Goal: Task Accomplishment & Management: Complete application form

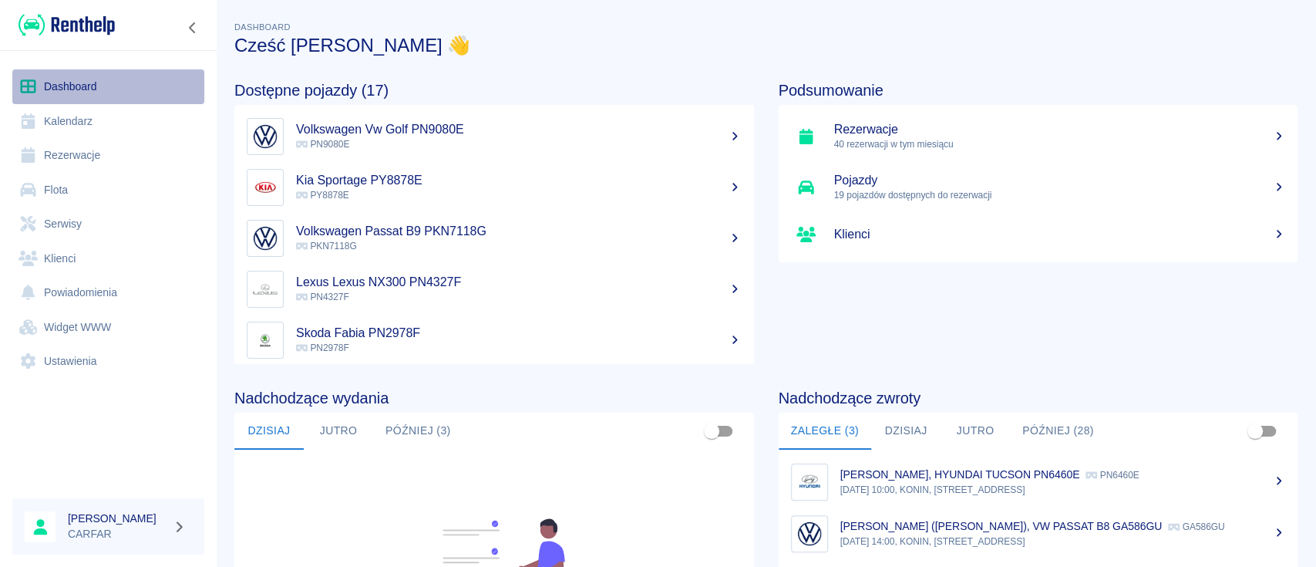
click at [49, 83] on link "Dashboard" at bounding box center [108, 86] width 192 height 35
click at [72, 146] on link "Rezerwacje" at bounding box center [108, 155] width 192 height 35
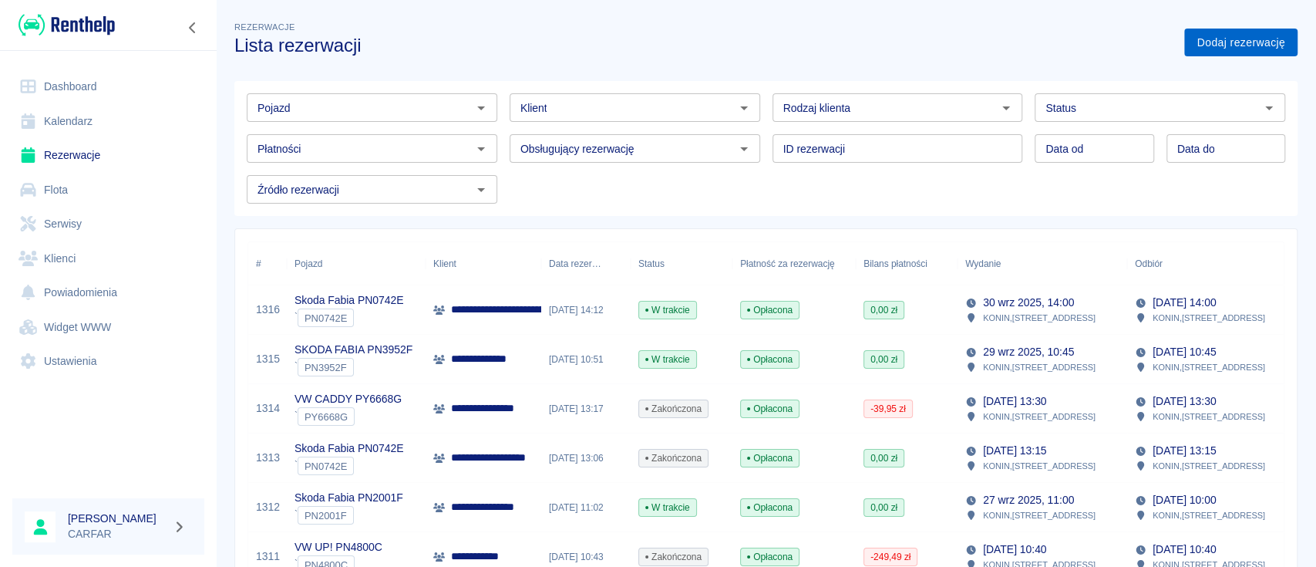
click at [1240, 38] on link "Dodaj rezerwację" at bounding box center [1241, 43] width 113 height 29
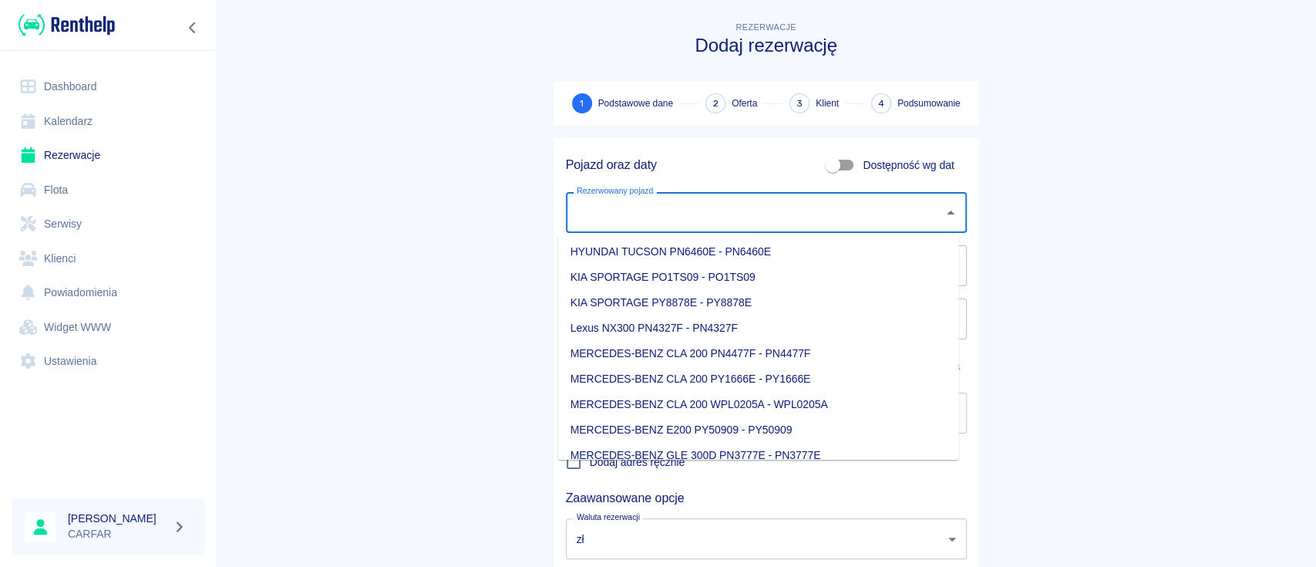
click at [727, 212] on input "Rezerwowany pojazd" at bounding box center [755, 212] width 364 height 27
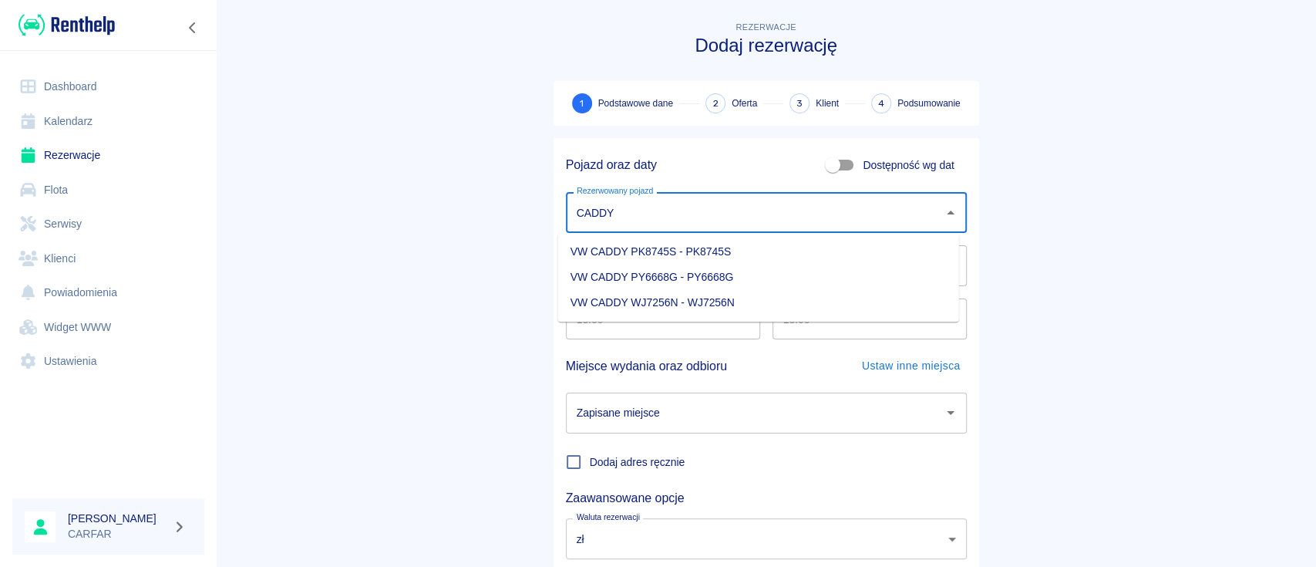
click at [802, 254] on li "VW CADDY PK8745S - PK8745S" at bounding box center [758, 251] width 401 height 25
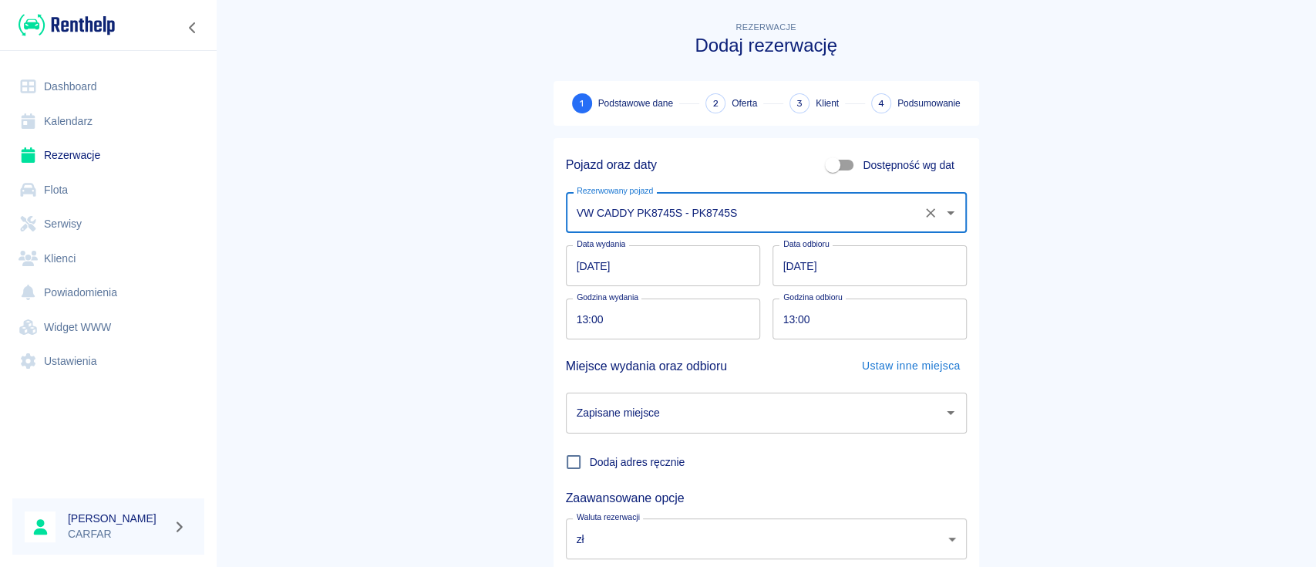
type input "VW CADDY PK8745S - PK8745S"
click at [785, 260] on input "02.10.2025" at bounding box center [870, 265] width 194 height 41
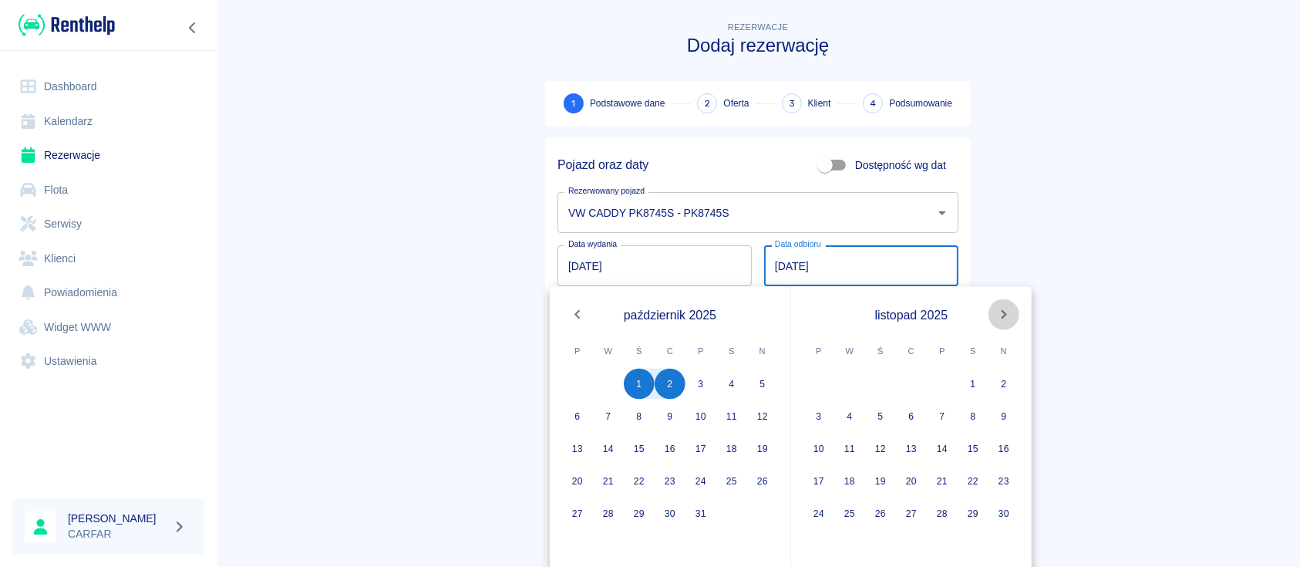
click at [1004, 314] on icon "Next month" at bounding box center [1004, 314] width 19 height 19
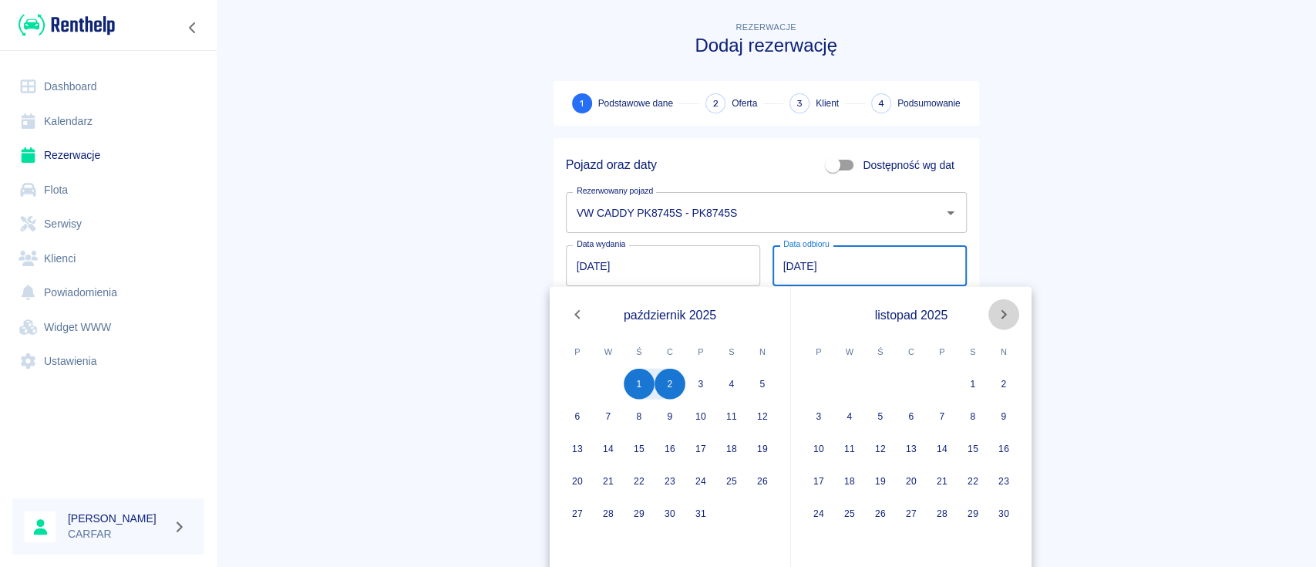
click at [1004, 313] on main "Rezerwacje Dodaj rezerwację 1 Podstawowe dane 2 Oferta 3 Klient 4 Podsumowanie …" at bounding box center [766, 322] width 1100 height 606
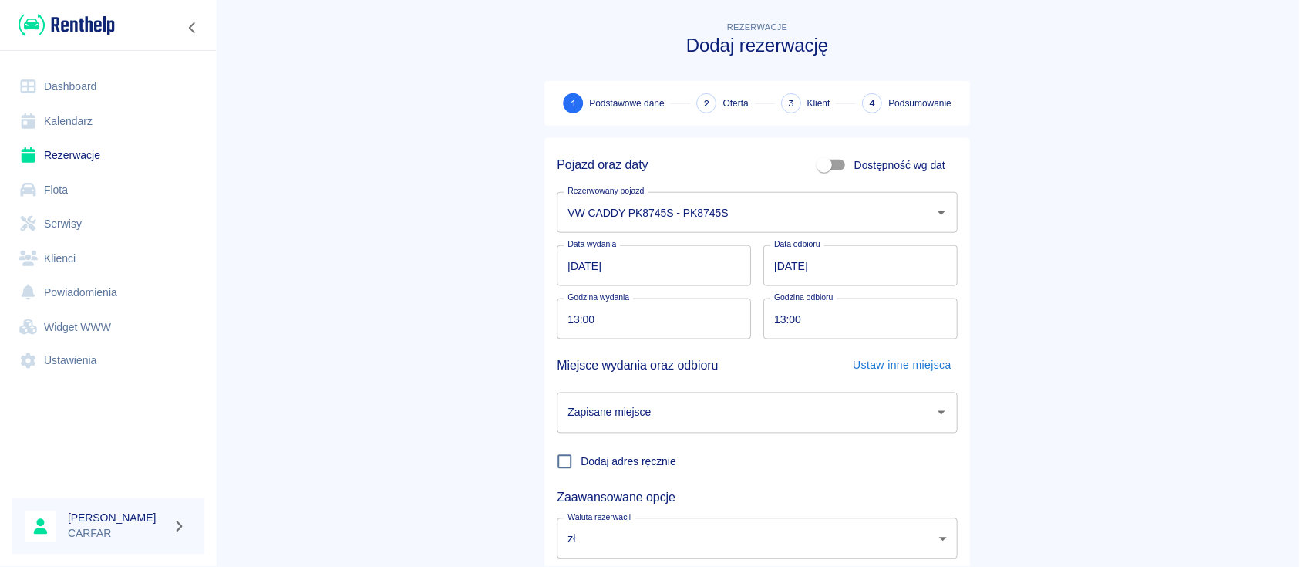
click at [953, 305] on icon "Next month" at bounding box center [951, 301] width 5 height 5
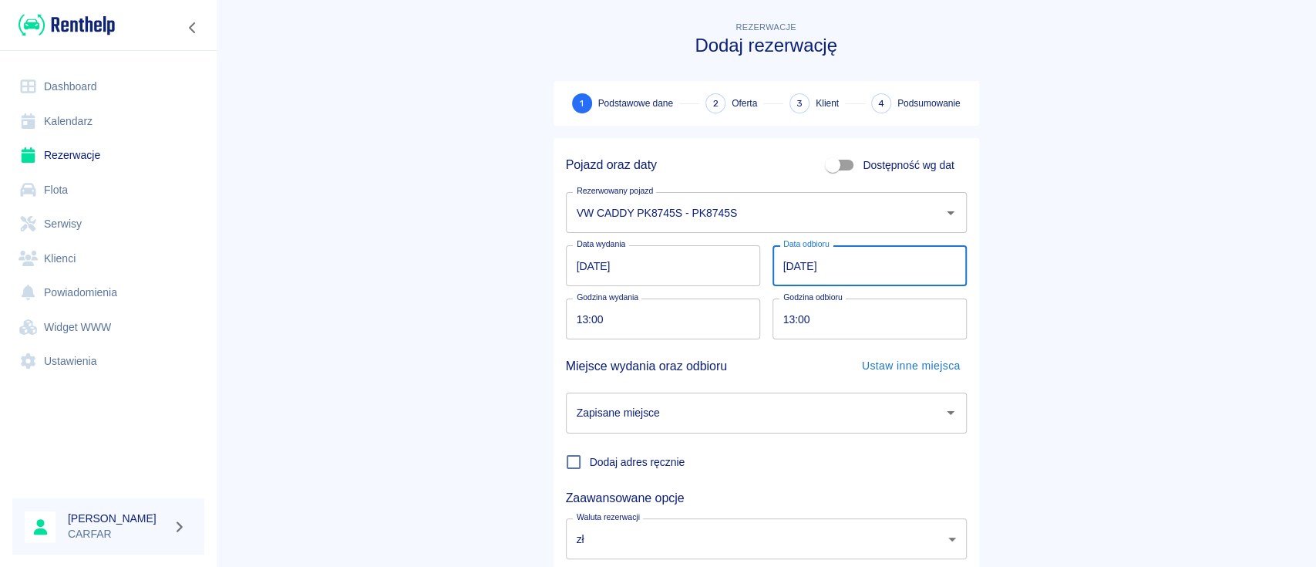
click at [778, 267] on input "02.10.2025" at bounding box center [870, 265] width 194 height 41
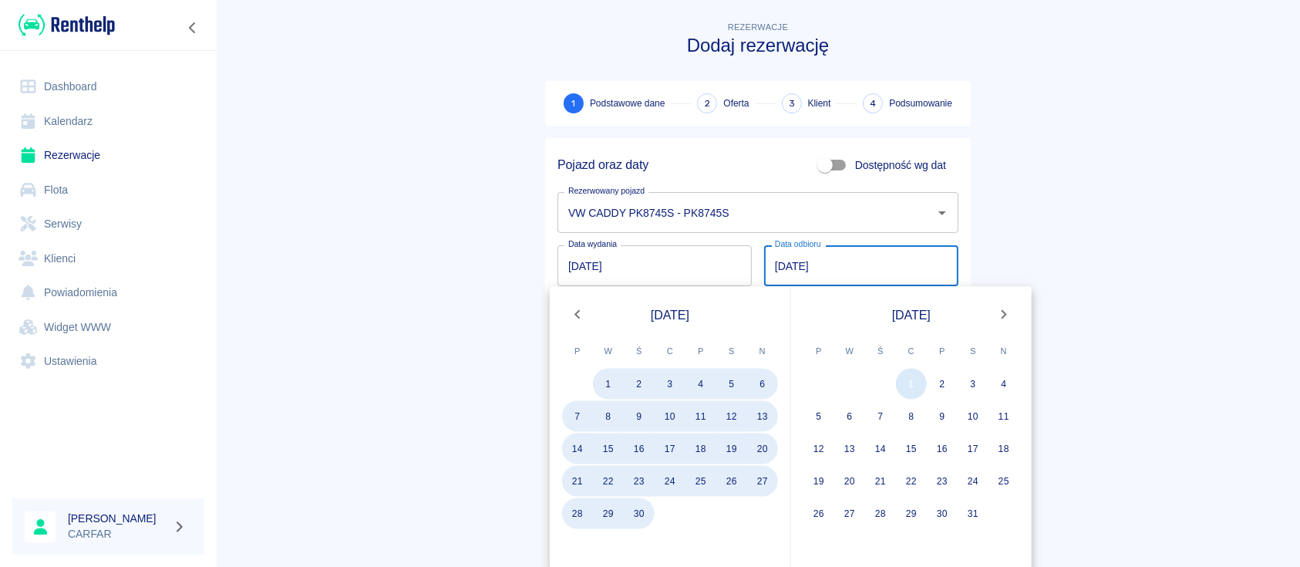
type input "01.10.2026"
click at [909, 384] on button "1" at bounding box center [911, 384] width 31 height 31
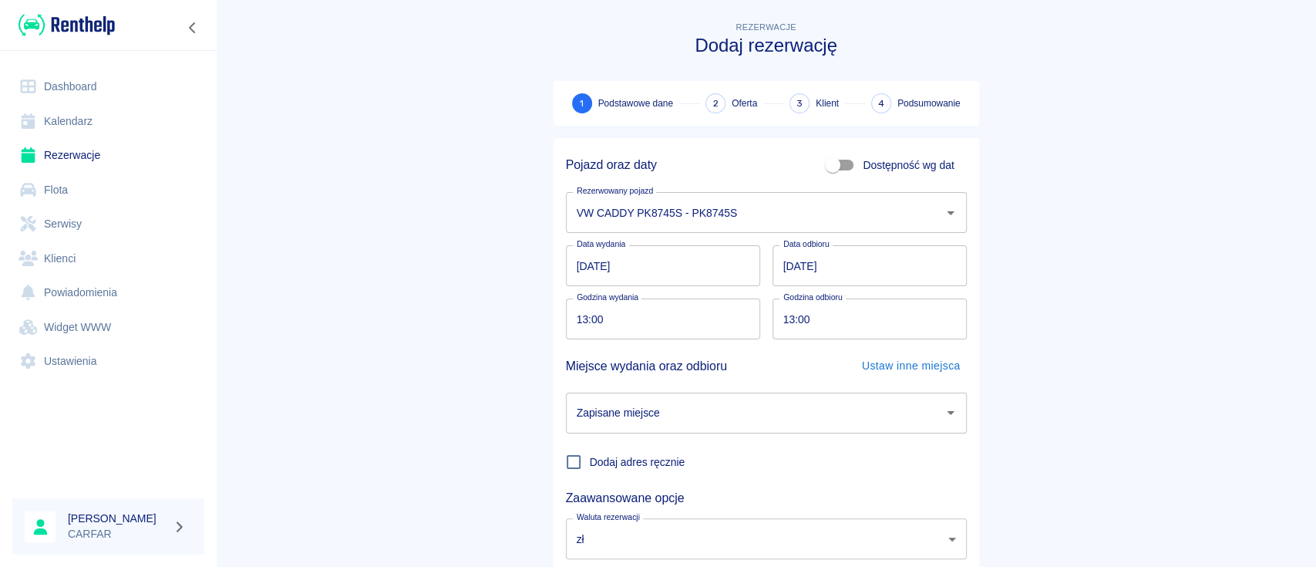
click at [1037, 243] on main "Rezerwacje Dodaj rezerwację 1 Podstawowe dane 2 Oferta 3 Klient 4 Podsumowanie …" at bounding box center [766, 322] width 1100 height 606
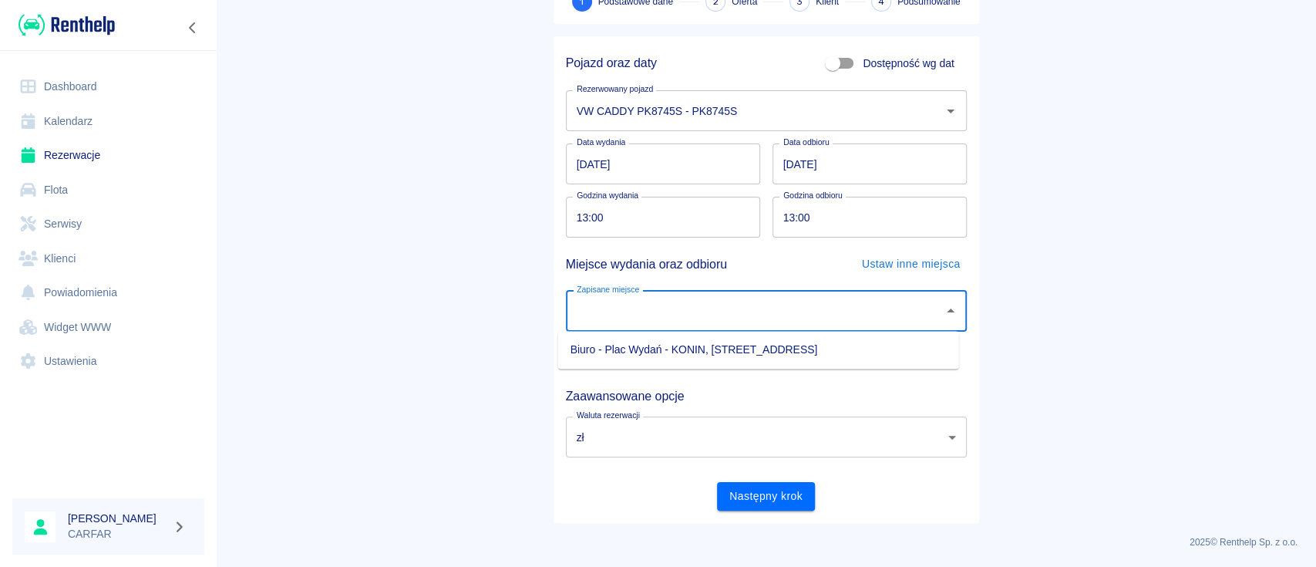
click at [746, 309] on input "Zapisane miejsce" at bounding box center [755, 311] width 364 height 27
click at [697, 350] on li "Biuro - Plac Wydań - KONIN, Kolejowa 1C" at bounding box center [758, 349] width 401 height 25
type input "Biuro - Plac Wydań - KONIN, Kolejowa 1C"
drag, startPoint x: 767, startPoint y: 504, endPoint x: 750, endPoint y: 476, distance: 32.5
click at [768, 503] on button "Następny krok" at bounding box center [766, 496] width 98 height 29
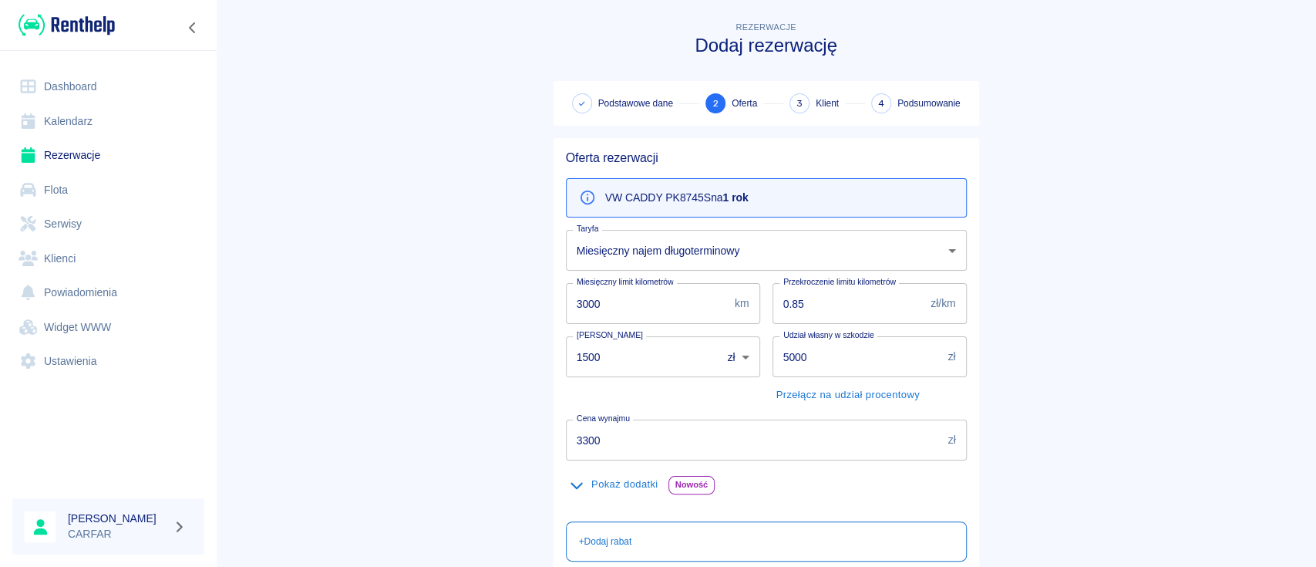
scroll to position [205, 0]
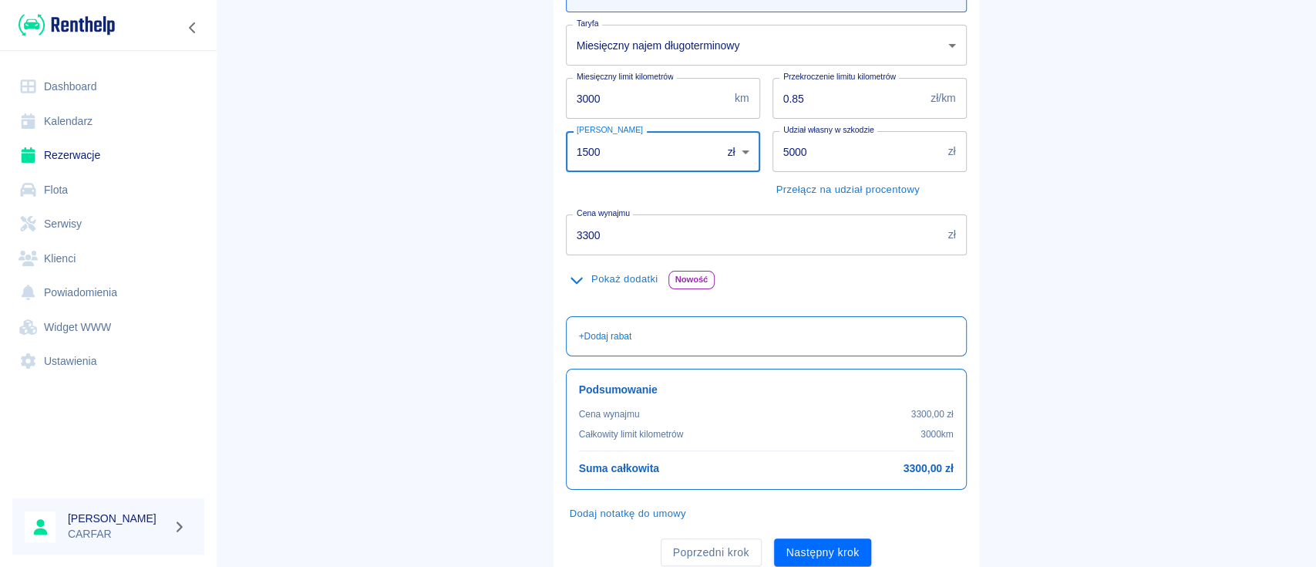
drag, startPoint x: 648, startPoint y: 147, endPoint x: 462, endPoint y: 165, distance: 186.8
click at [462, 165] on main "Rezerwacje Dodaj rezerwację Podstawowe dane 2 Oferta 3 Klient 4 Podsumowanie Of…" at bounding box center [766, 195] width 1100 height 765
type input "2000"
click at [460, 164] on main "Rezerwacje Dodaj rezerwację Podstawowe dane 2 Oferta 3 Klient 4 Podsumowanie Of…" at bounding box center [766, 195] width 1100 height 765
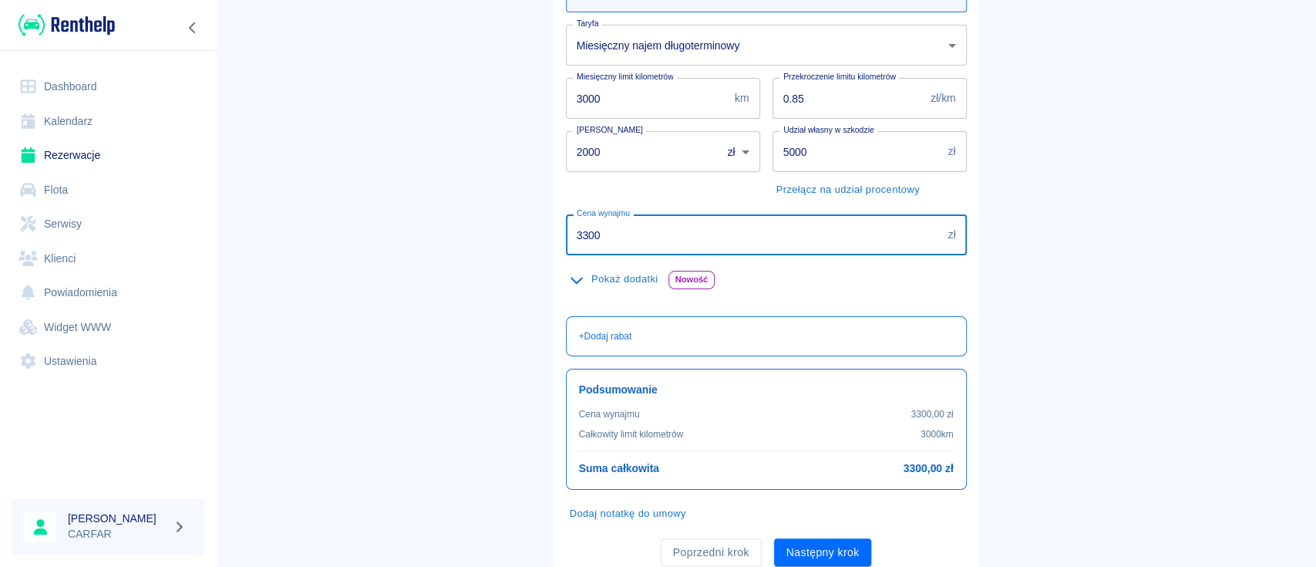
drag, startPoint x: 611, startPoint y: 237, endPoint x: 520, endPoint y: 244, distance: 91.3
click at [520, 244] on main "Rezerwacje Dodaj rezerwację Podstawowe dane 2 Oferta 3 Klient 4 Podsumowanie Of…" at bounding box center [766, 195] width 1100 height 765
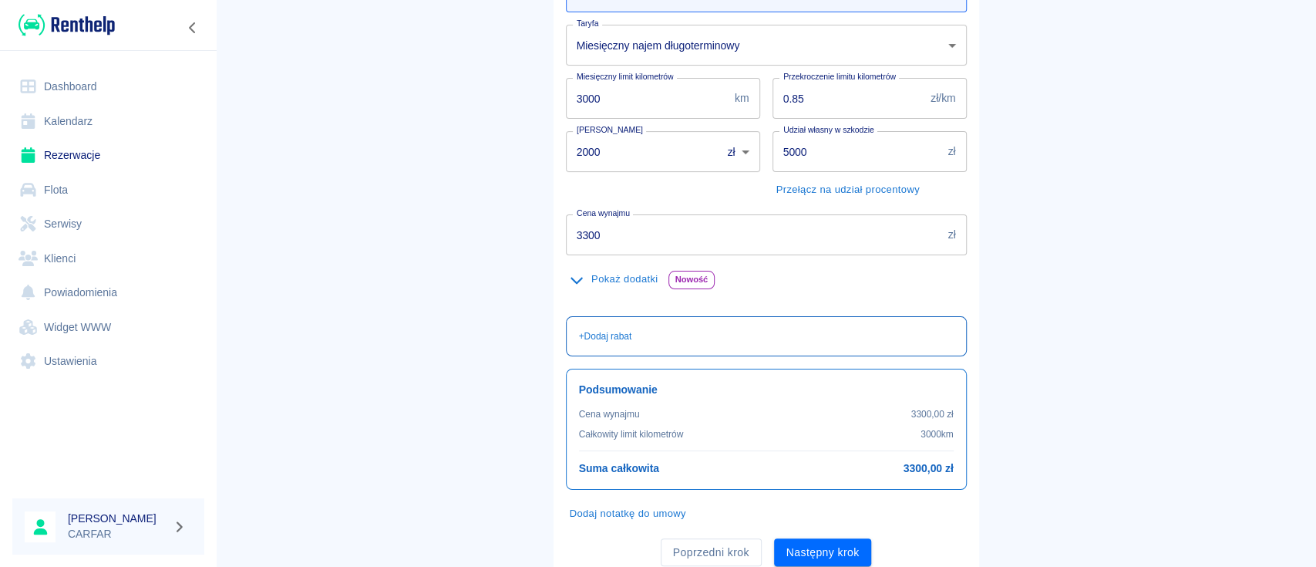
click at [617, 332] on p "+ Dodaj rabat" at bounding box center [605, 336] width 53 height 14
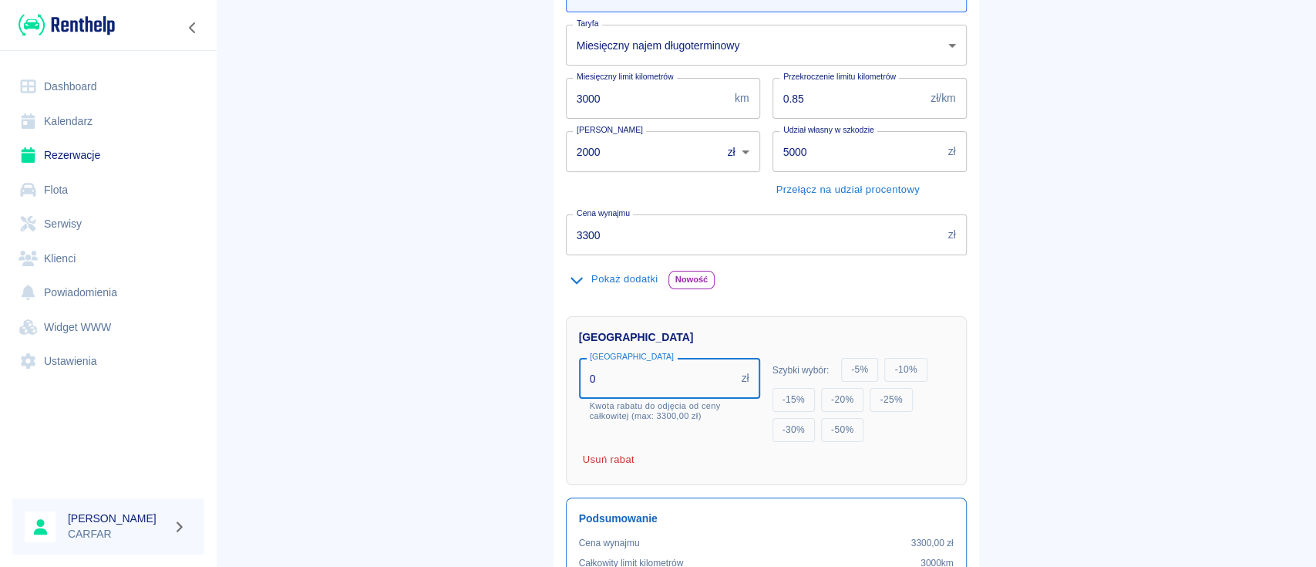
drag, startPoint x: 632, startPoint y: 379, endPoint x: 324, endPoint y: 401, distance: 308.5
click at [325, 401] on main "Rezerwacje Dodaj rezerwację Podstawowe dane 2 Oferta 3 Klient 4 Podsumowanie Of…" at bounding box center [766, 260] width 1100 height 894
type input "300"
click at [407, 342] on main "Rezerwacje Dodaj rezerwację Podstawowe dane 2 Oferta 3 Klient 4 Podsumowanie Of…" at bounding box center [766, 270] width 1100 height 914
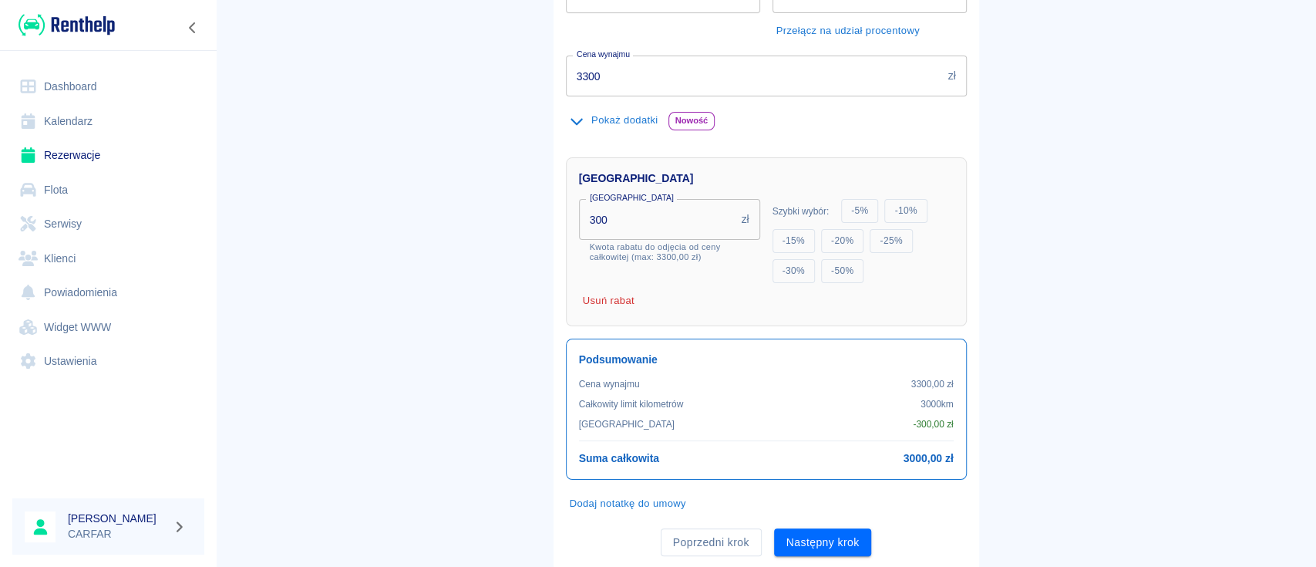
scroll to position [409, 0]
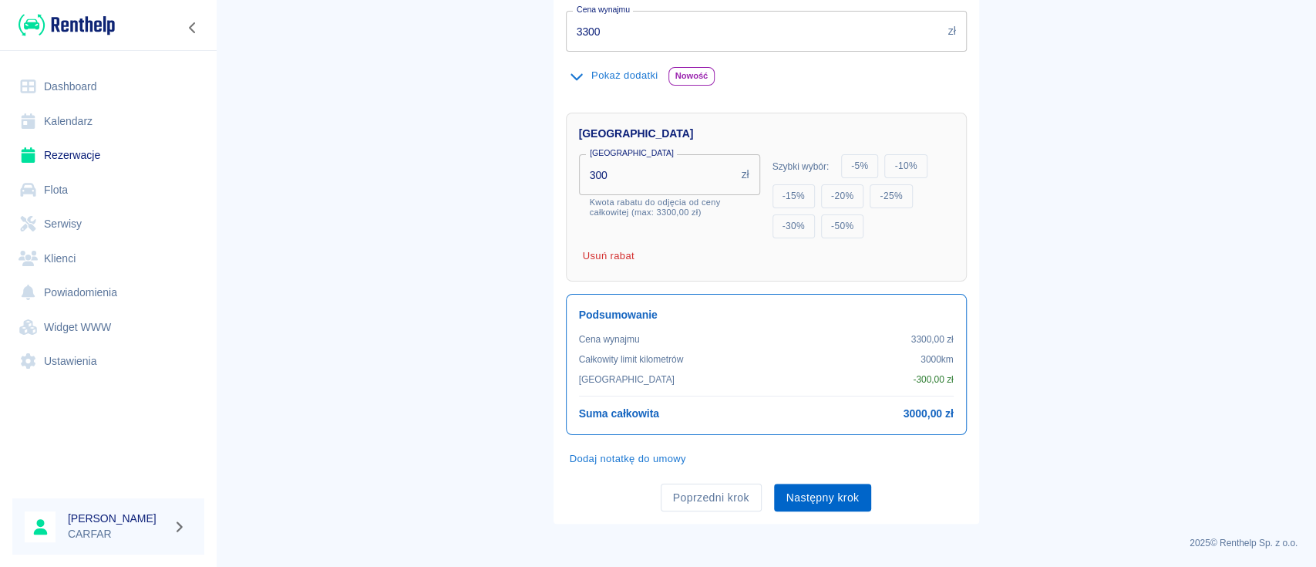
click at [824, 503] on button "Następny krok" at bounding box center [823, 498] width 98 height 29
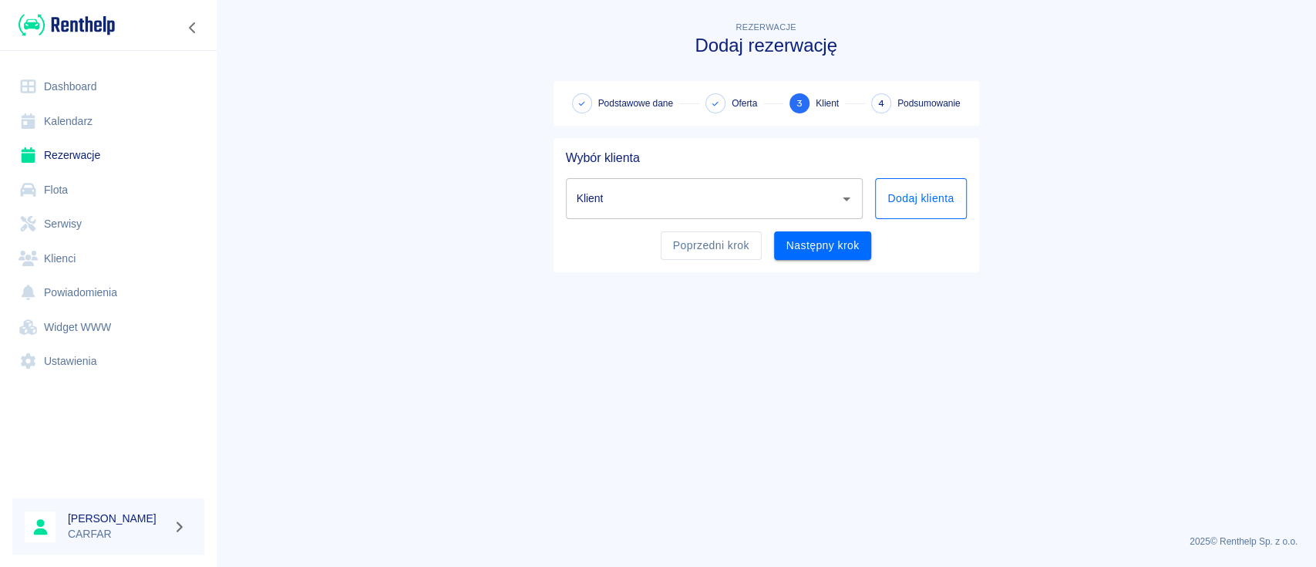
click at [954, 184] on button "Dodaj klienta" at bounding box center [920, 198] width 91 height 41
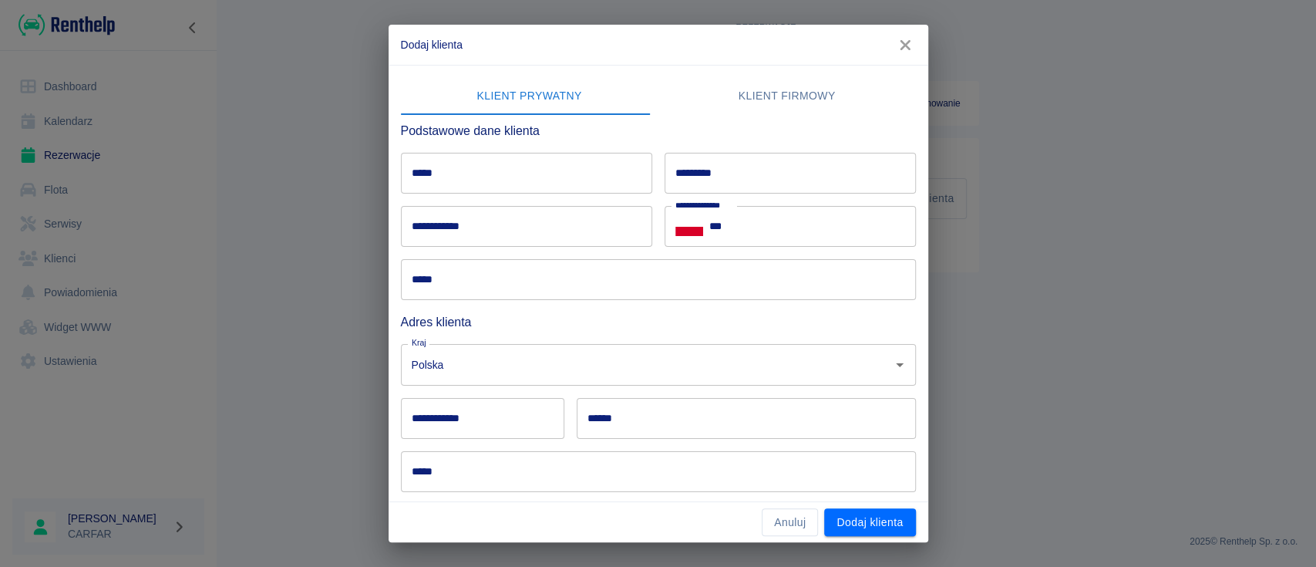
click at [476, 166] on input "*****" at bounding box center [526, 173] width 251 height 41
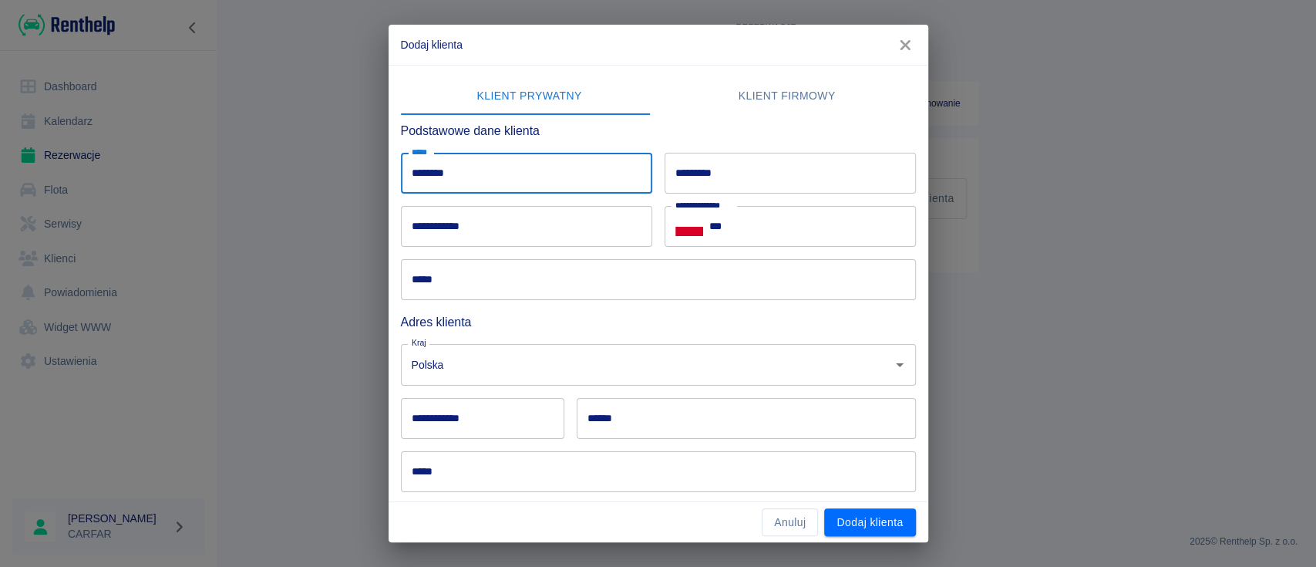
type input "*******"
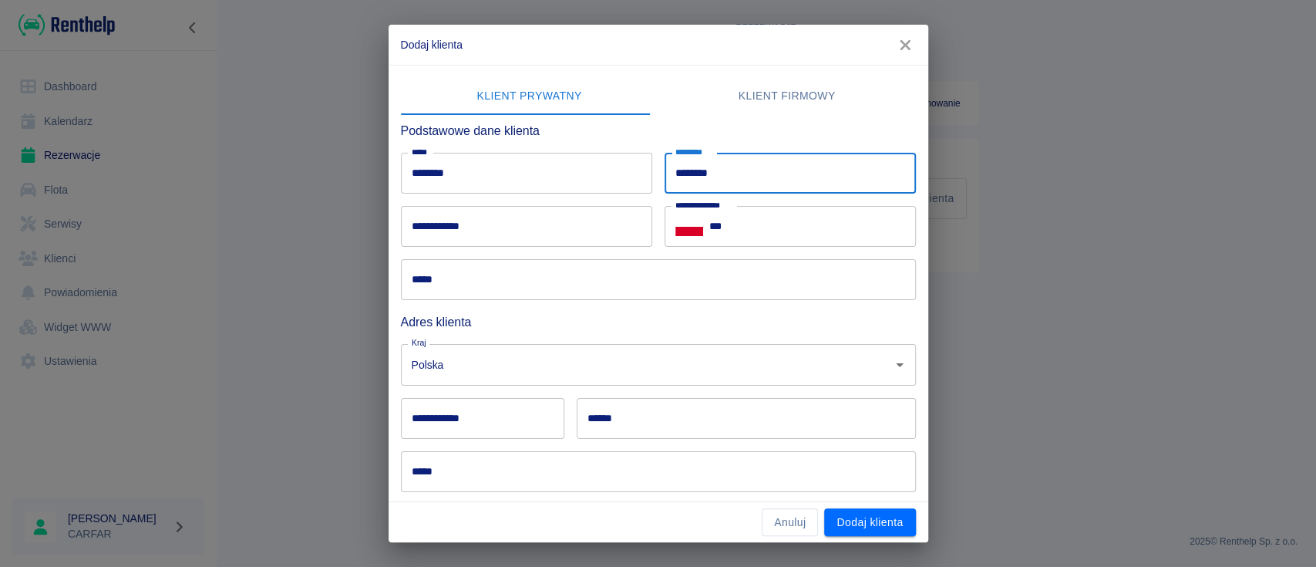
type input "********"
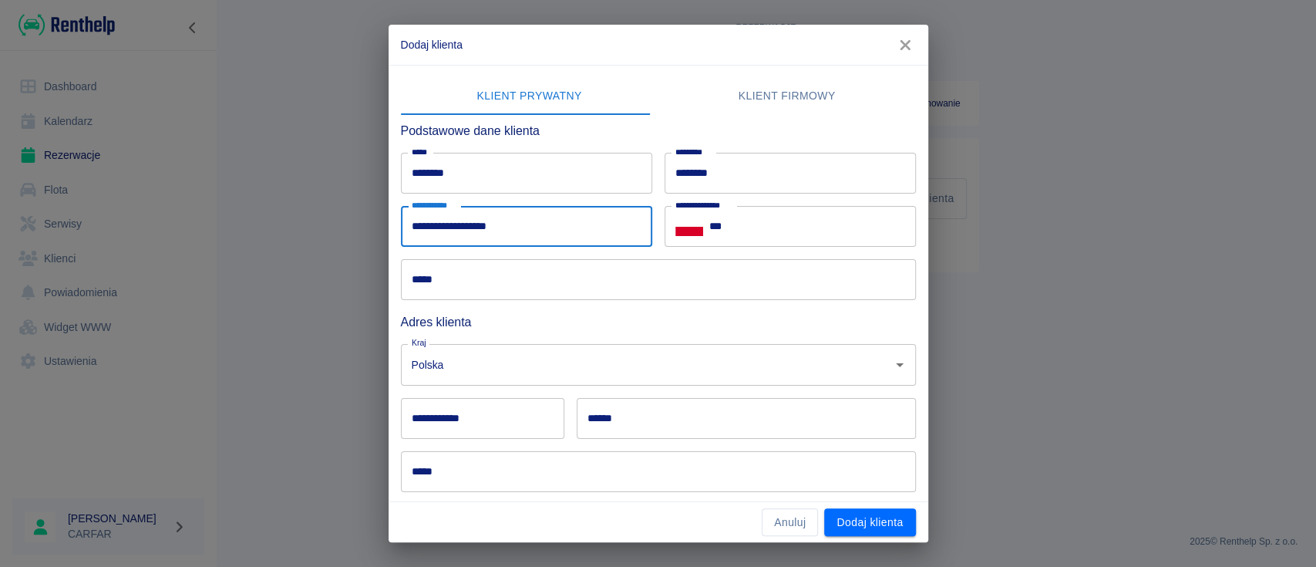
type input "**********"
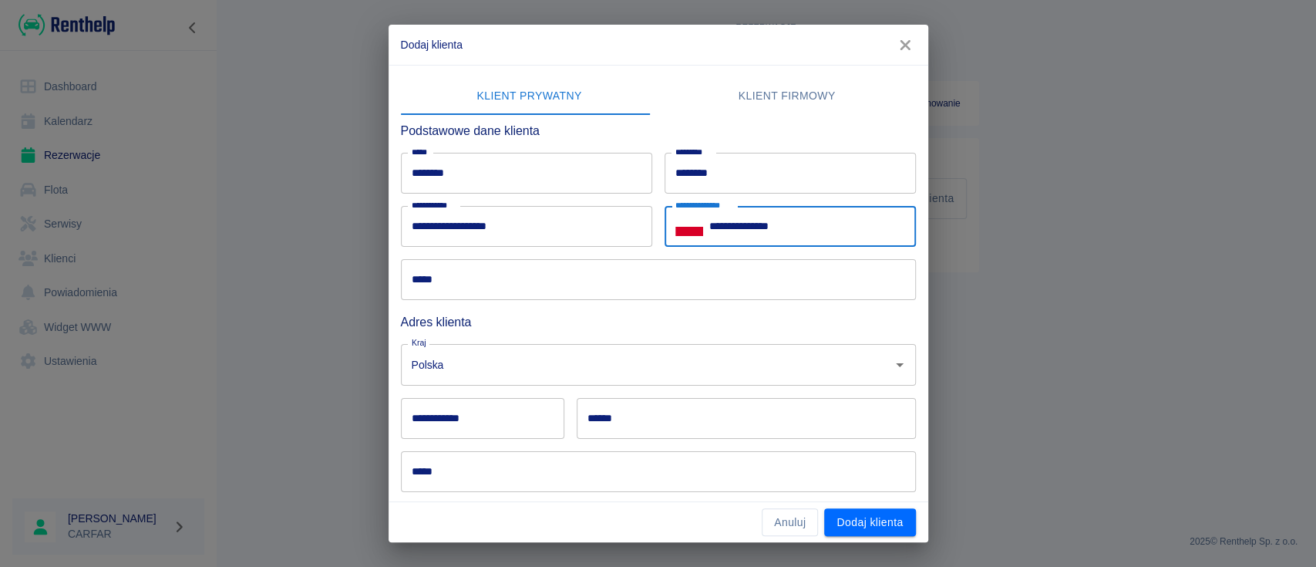
type input "**********"
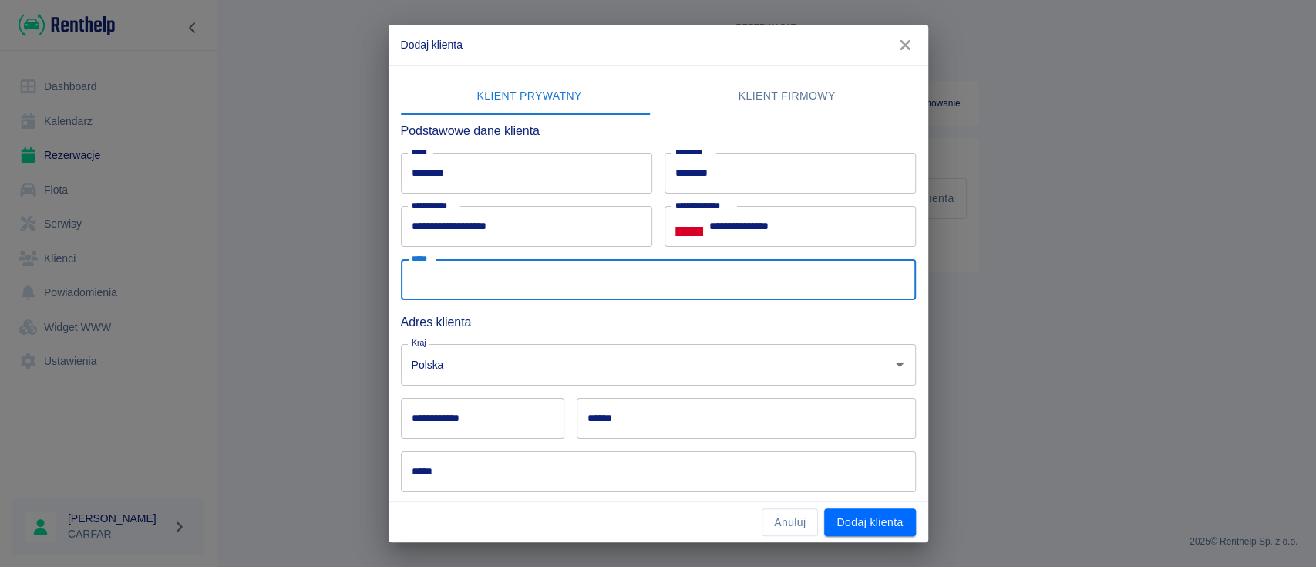
click at [507, 268] on input "*****" at bounding box center [658, 279] width 515 height 41
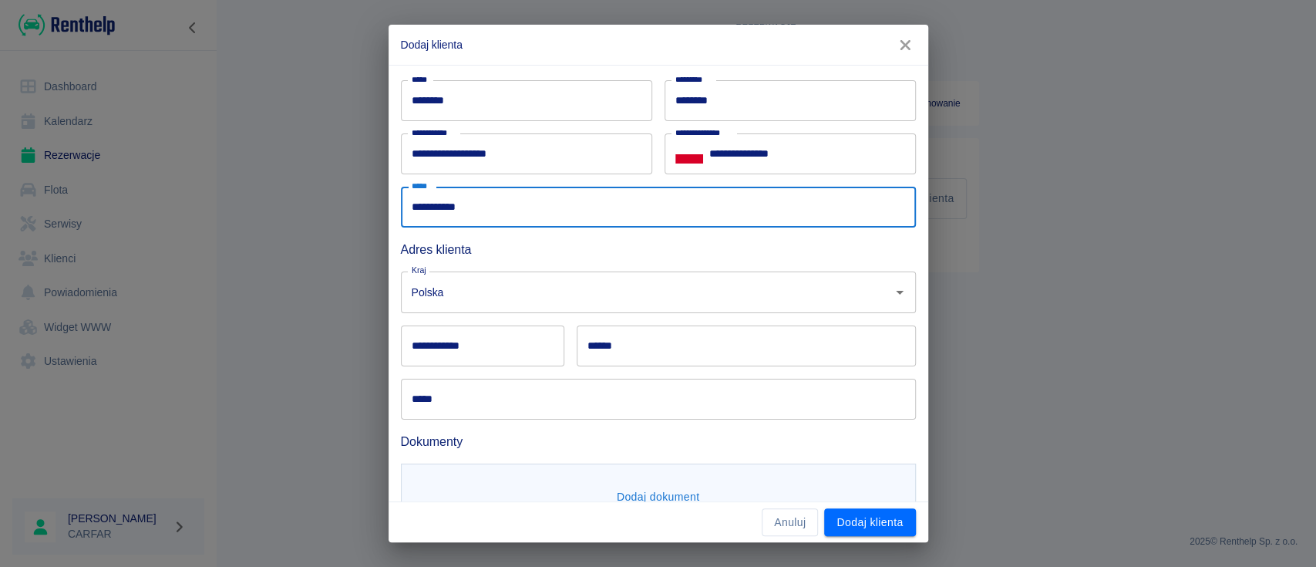
scroll to position [103, 0]
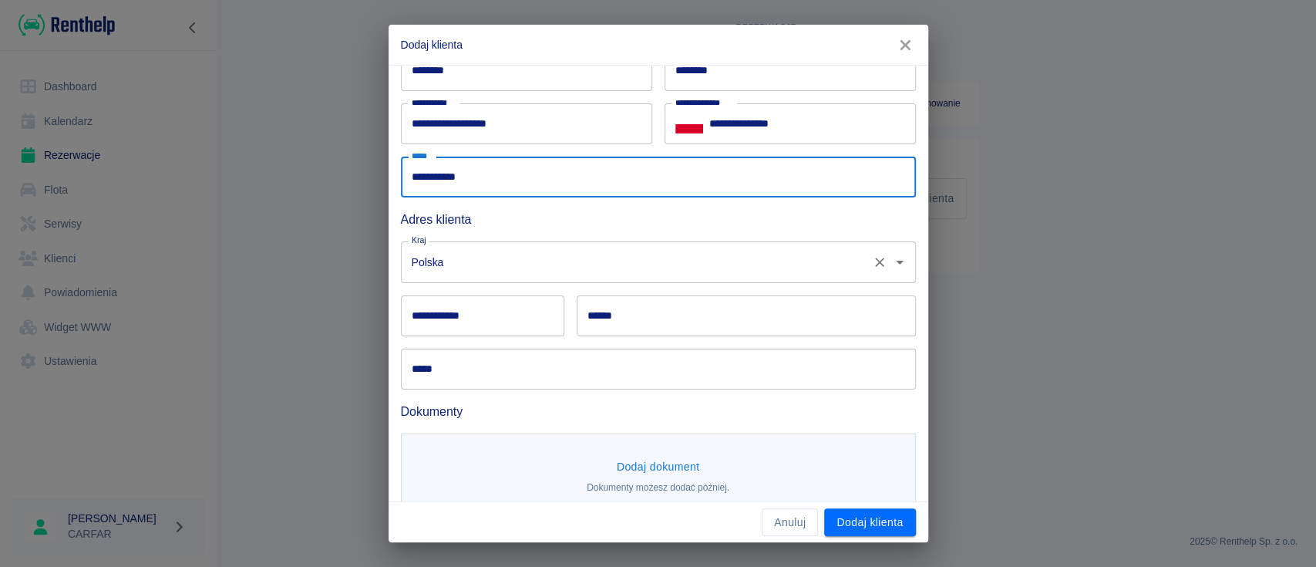
type input "**********"
click at [537, 270] on input "Polska" at bounding box center [637, 261] width 458 height 27
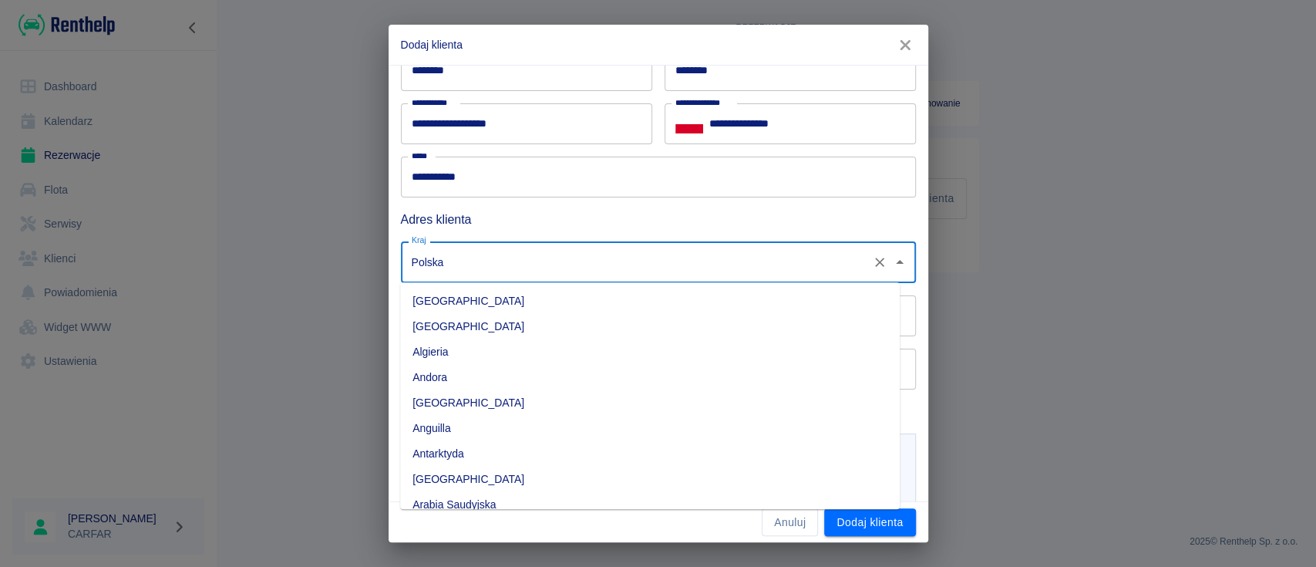
scroll to position [4079, 0]
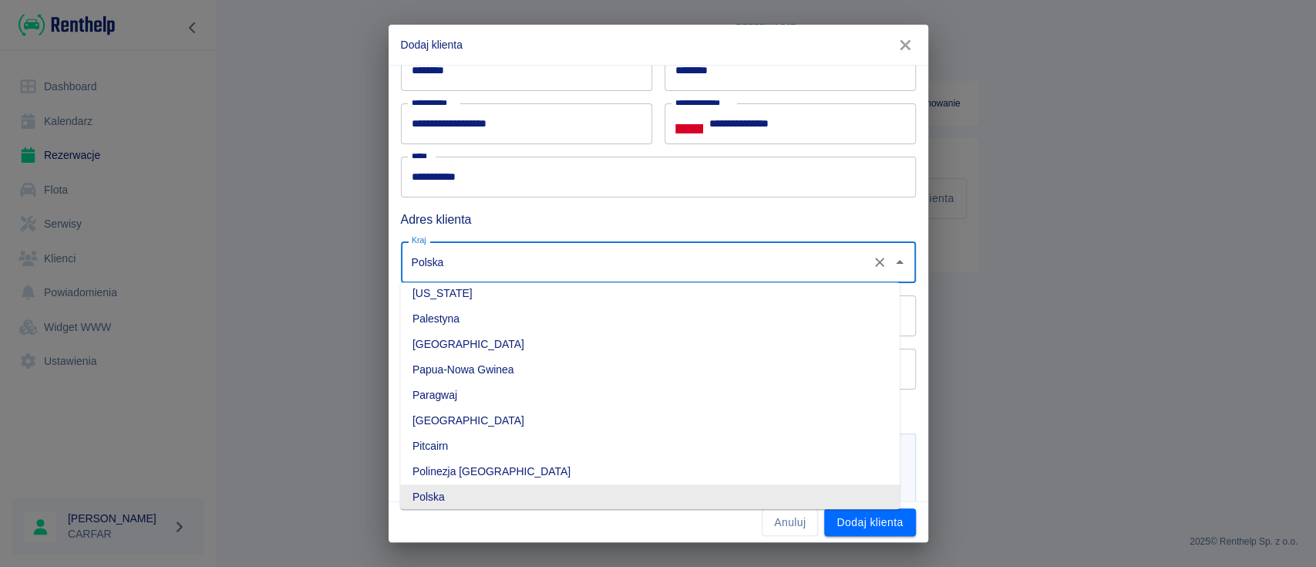
click at [537, 270] on input "Polska" at bounding box center [637, 261] width 458 height 27
click at [580, 237] on div "Kraj Polska Kraj" at bounding box center [652, 255] width 527 height 53
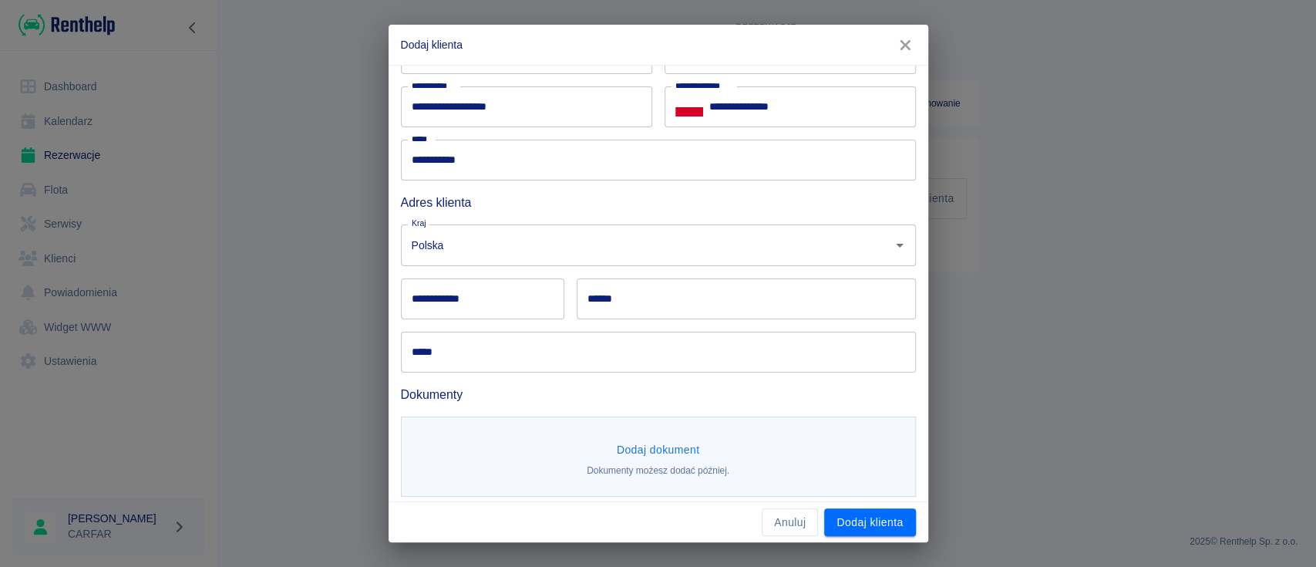
scroll to position [127, 0]
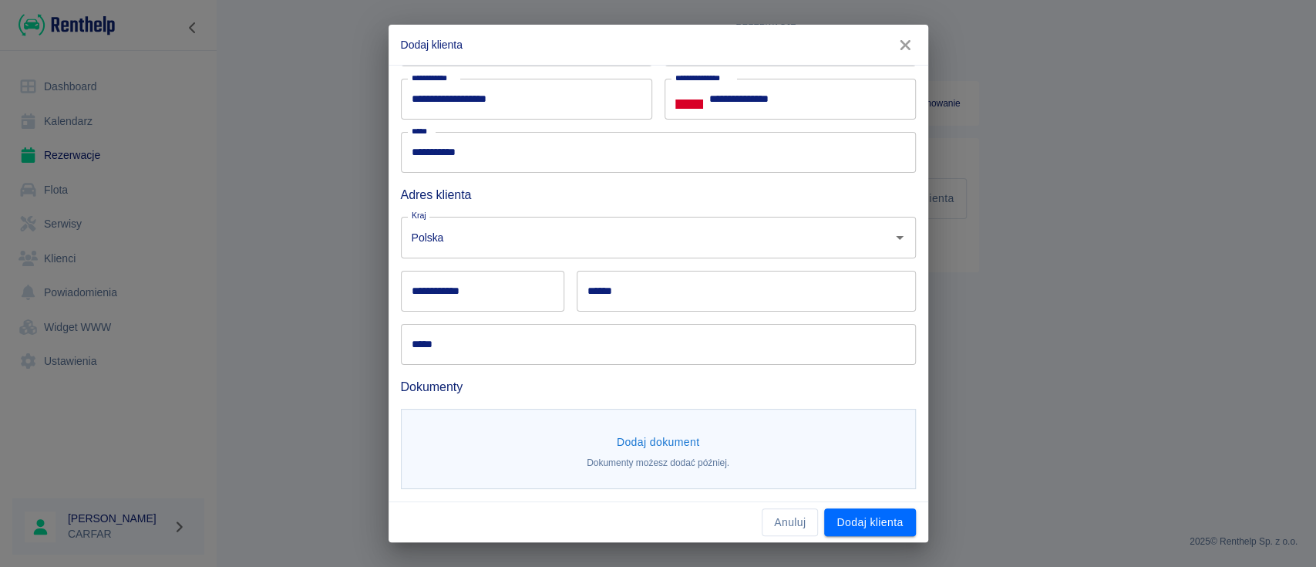
click at [457, 304] on input "**********" at bounding box center [482, 291] width 163 height 41
paste input "******"
type input "******"
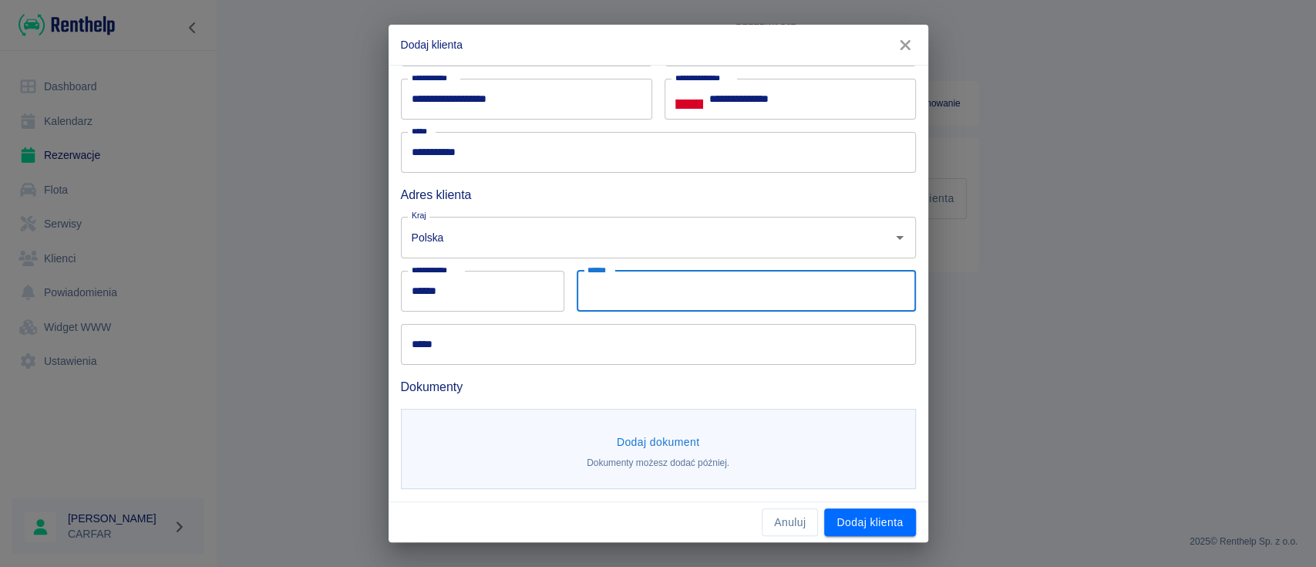
click at [640, 298] on input "******" at bounding box center [746, 291] width 339 height 41
paste input "**********"
type input "**********"
click at [489, 346] on input "*****" at bounding box center [658, 344] width 515 height 41
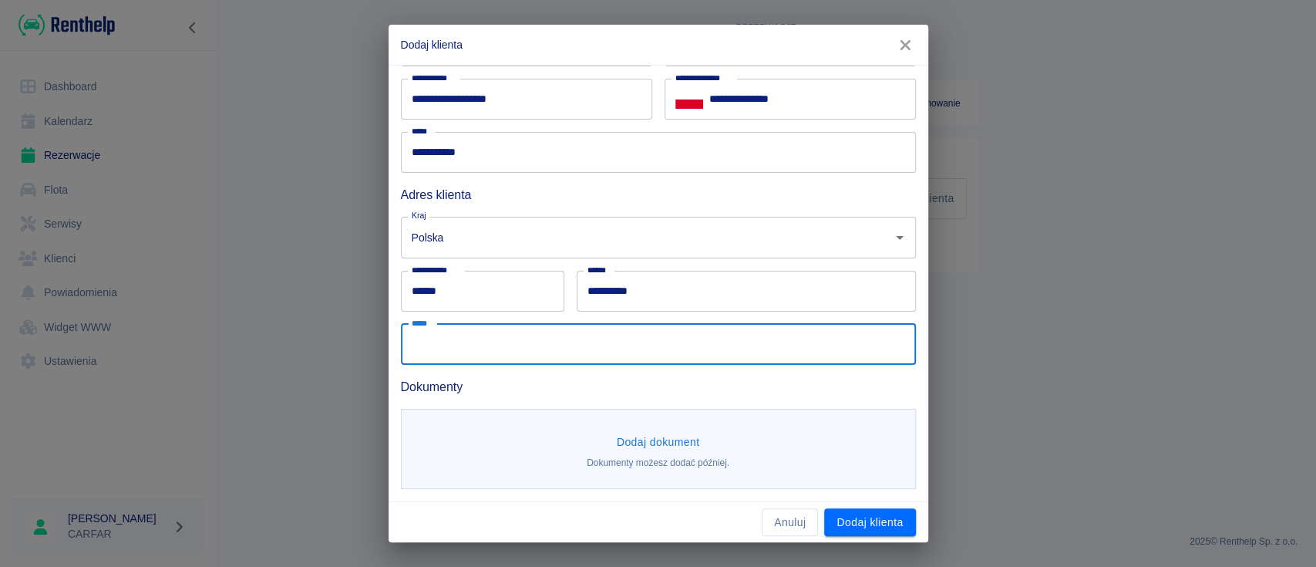
paste input "********"
type input "**********"
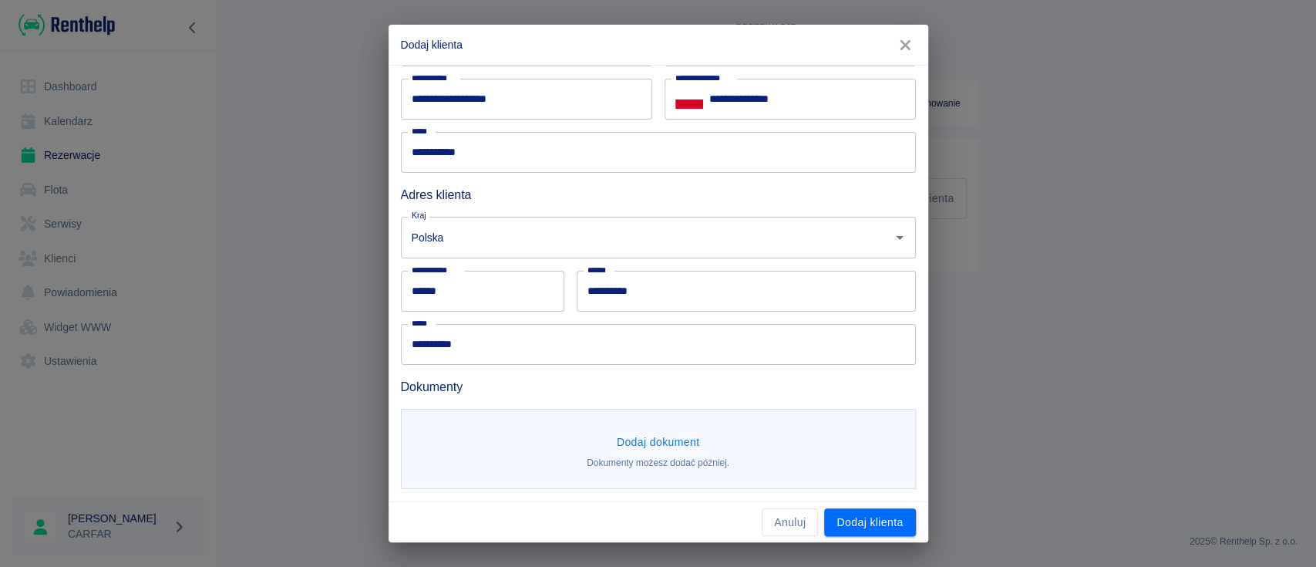
click at [573, 384] on h6 "Dokumenty" at bounding box center [658, 386] width 515 height 19
click at [635, 432] on button "Dodaj dokument" at bounding box center [659, 442] width 96 height 29
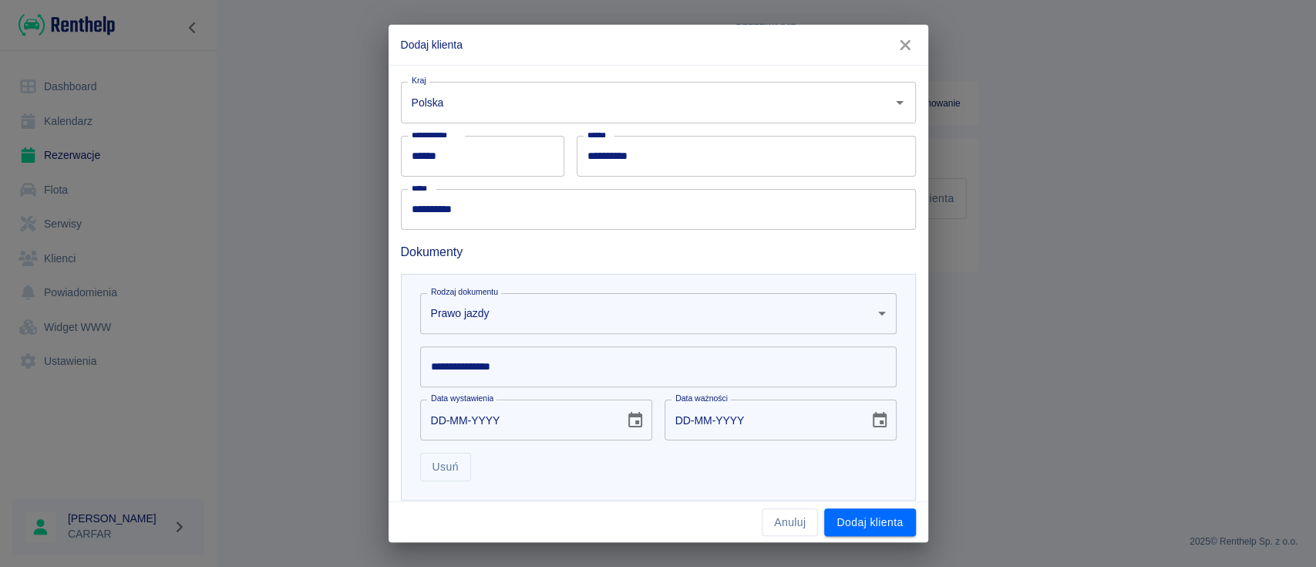
scroll to position [333, 0]
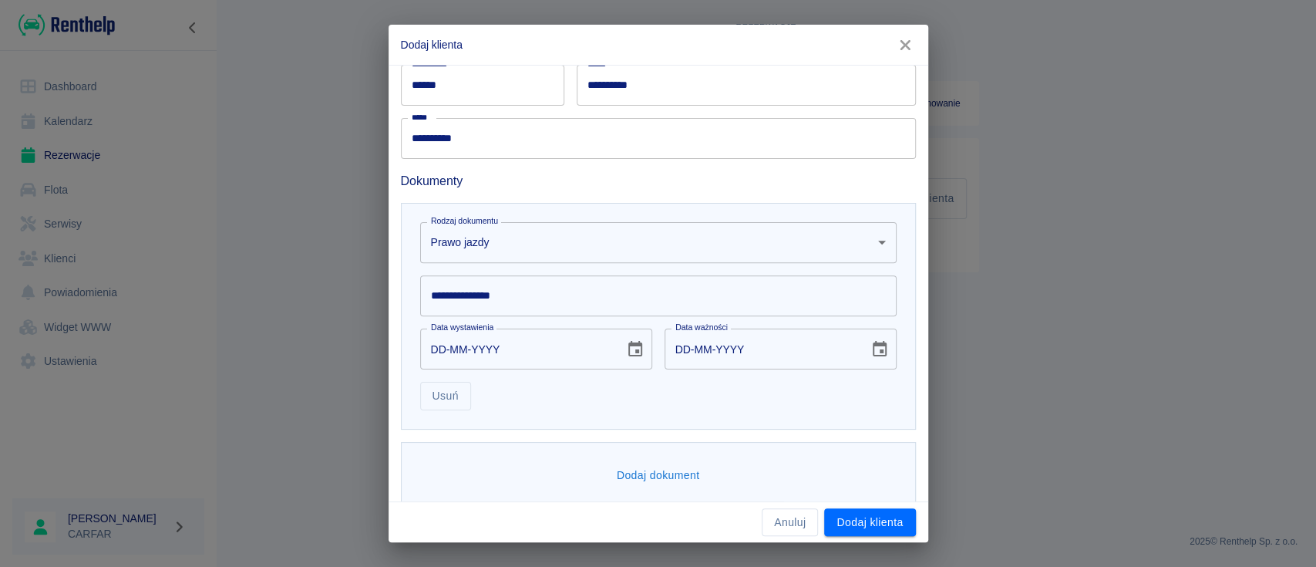
click at [589, 241] on body "**********" at bounding box center [658, 283] width 1316 height 567
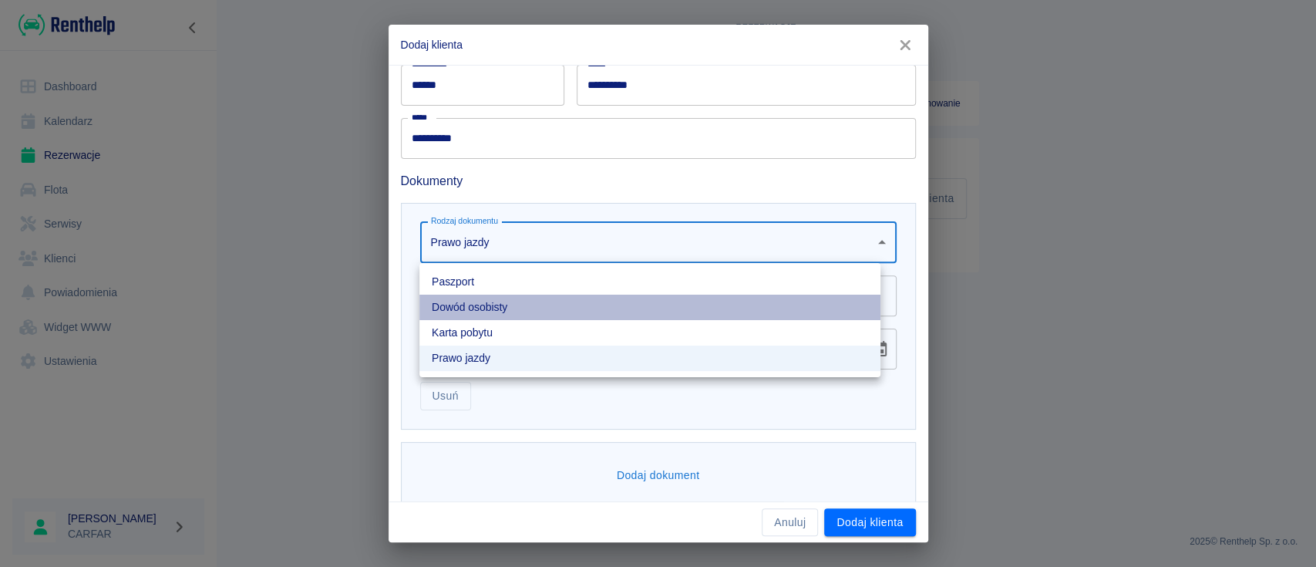
click at [535, 301] on li "Dowód osobisty" at bounding box center [650, 307] width 461 height 25
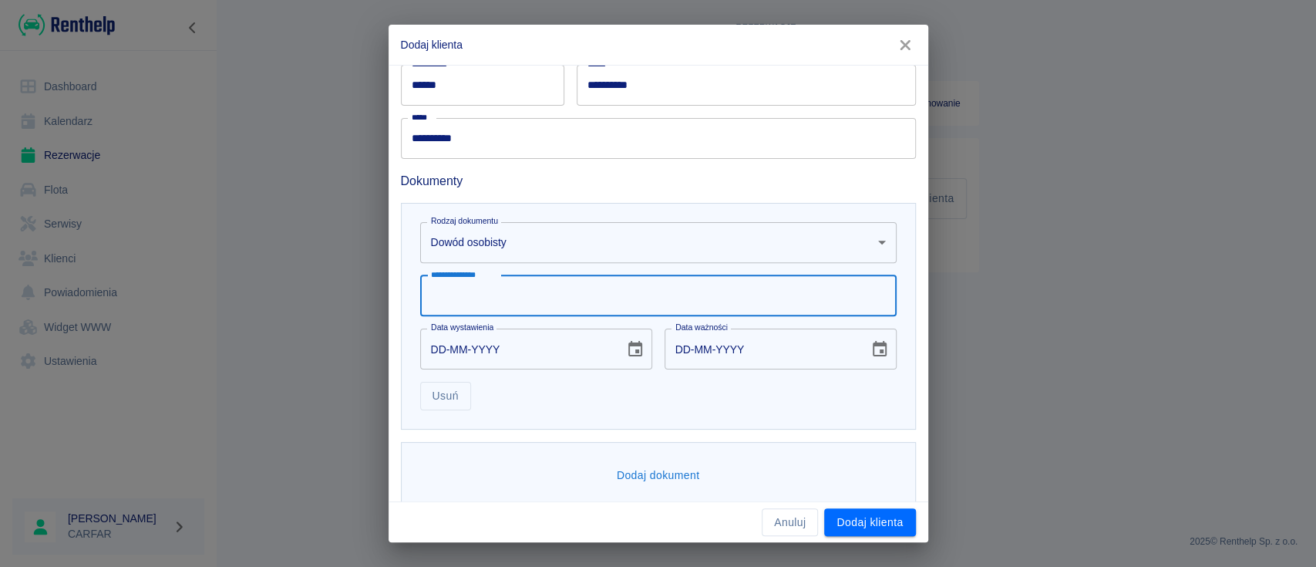
click at [479, 296] on input "**********" at bounding box center [658, 295] width 477 height 41
type input "*"
type input "*********"
click at [629, 351] on icon "Choose date" at bounding box center [636, 348] width 14 height 15
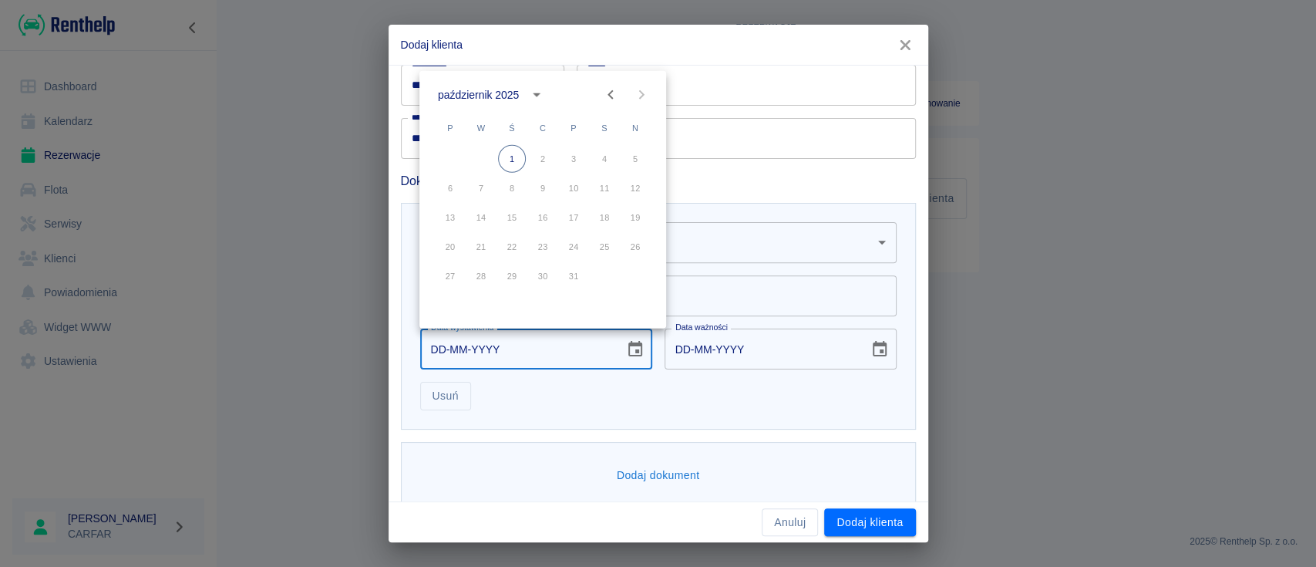
click at [523, 89] on div "październik 2025" at bounding box center [481, 94] width 86 height 16
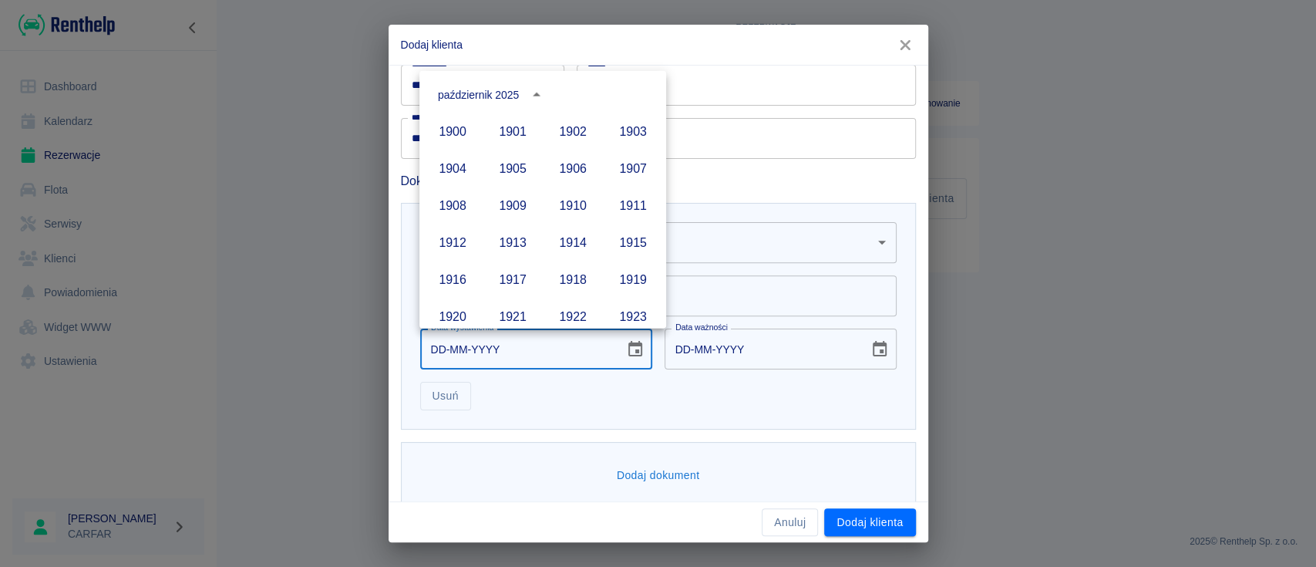
scroll to position [1058, 0]
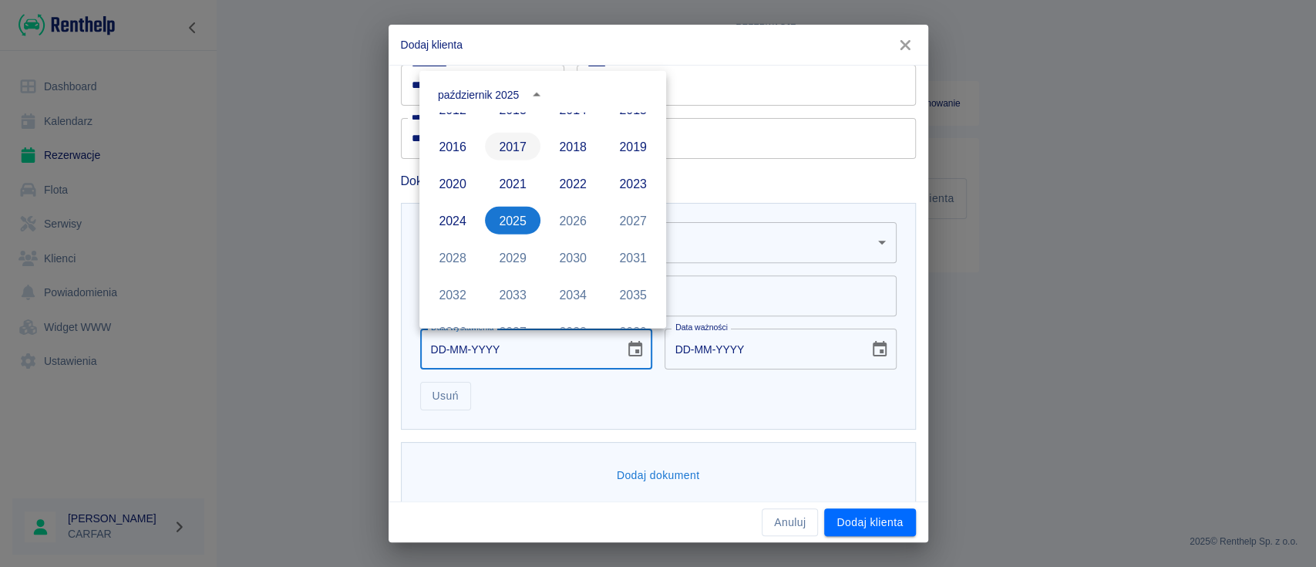
click at [508, 150] on button "2017" at bounding box center [513, 147] width 56 height 28
type input "01-10-2017"
type input "01-10-2027"
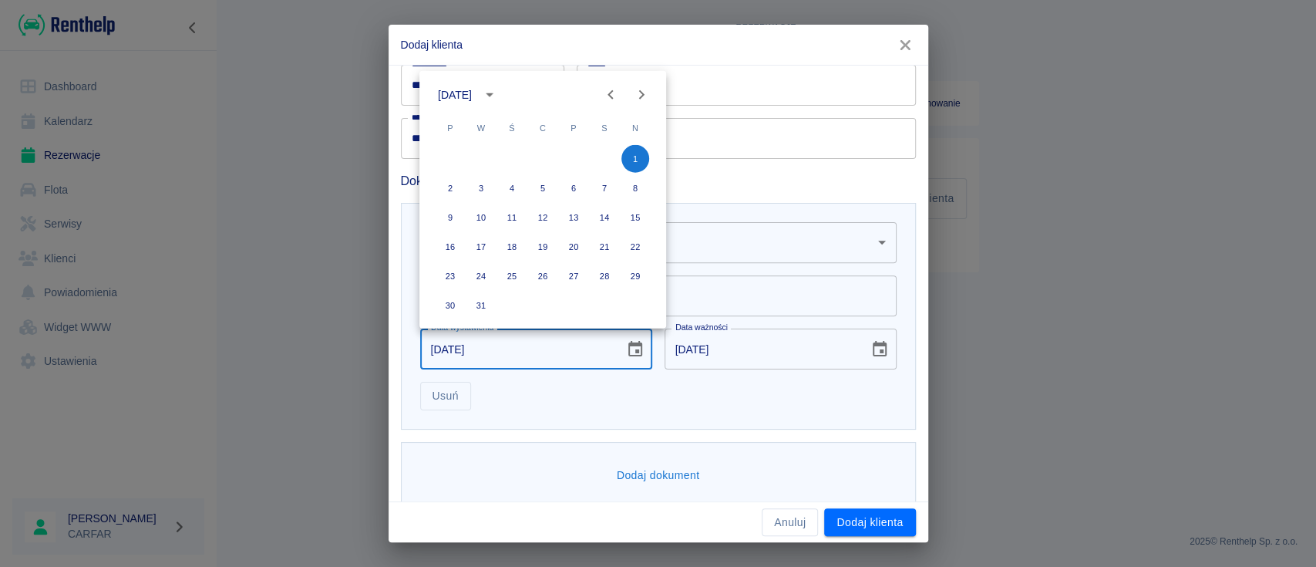
click at [606, 89] on icon "Previous month" at bounding box center [611, 95] width 19 height 19
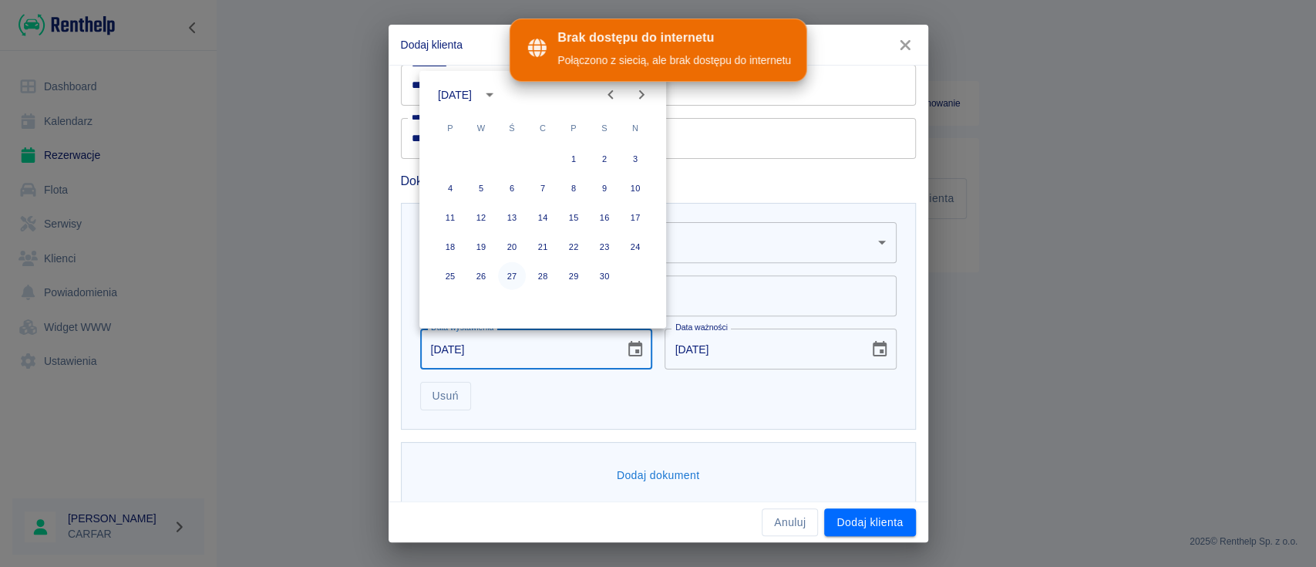
click at [508, 270] on button "27" at bounding box center [512, 276] width 28 height 28
type input "27-09-2017"
type input "27-09-2027"
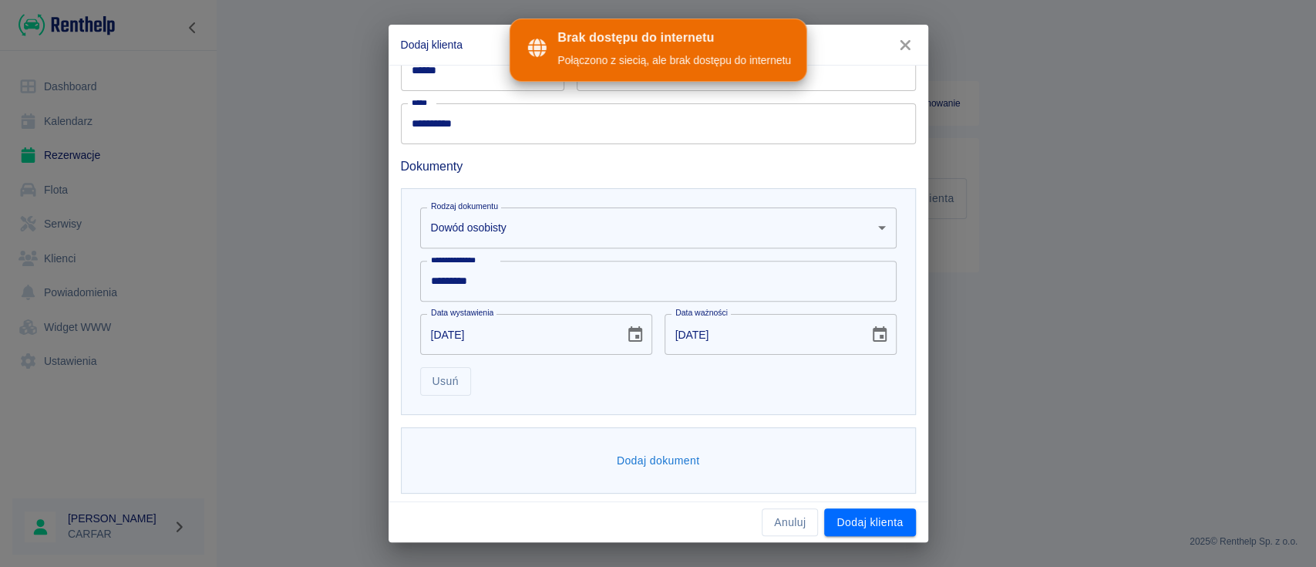
scroll to position [352, 0]
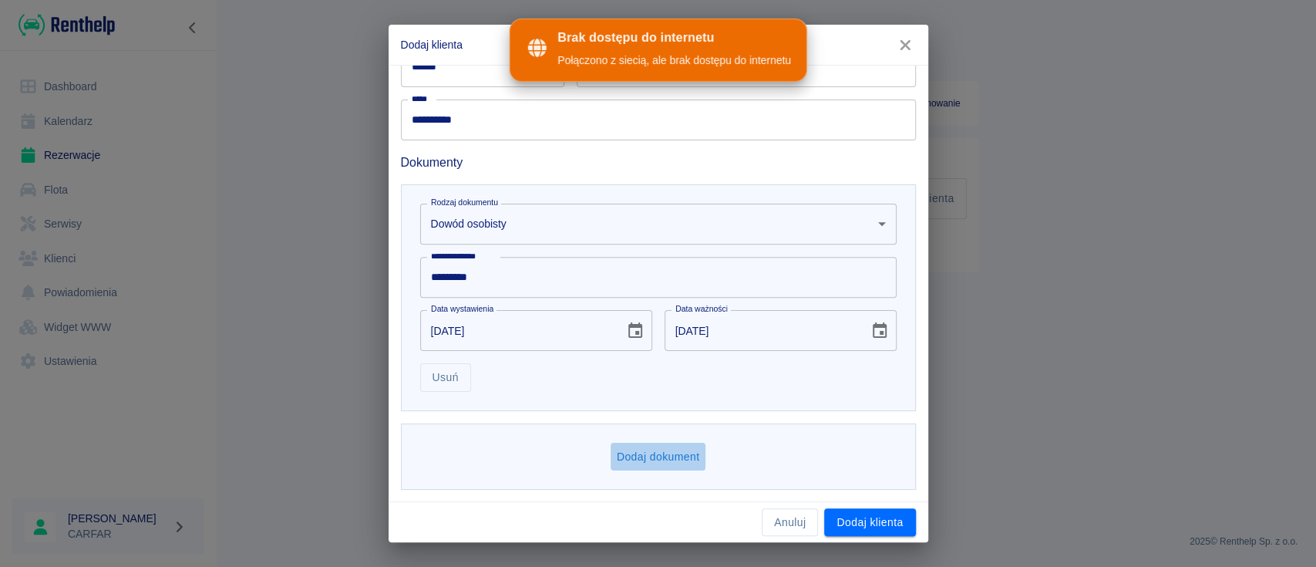
click at [682, 443] on button "Dodaj dokument" at bounding box center [659, 457] width 96 height 29
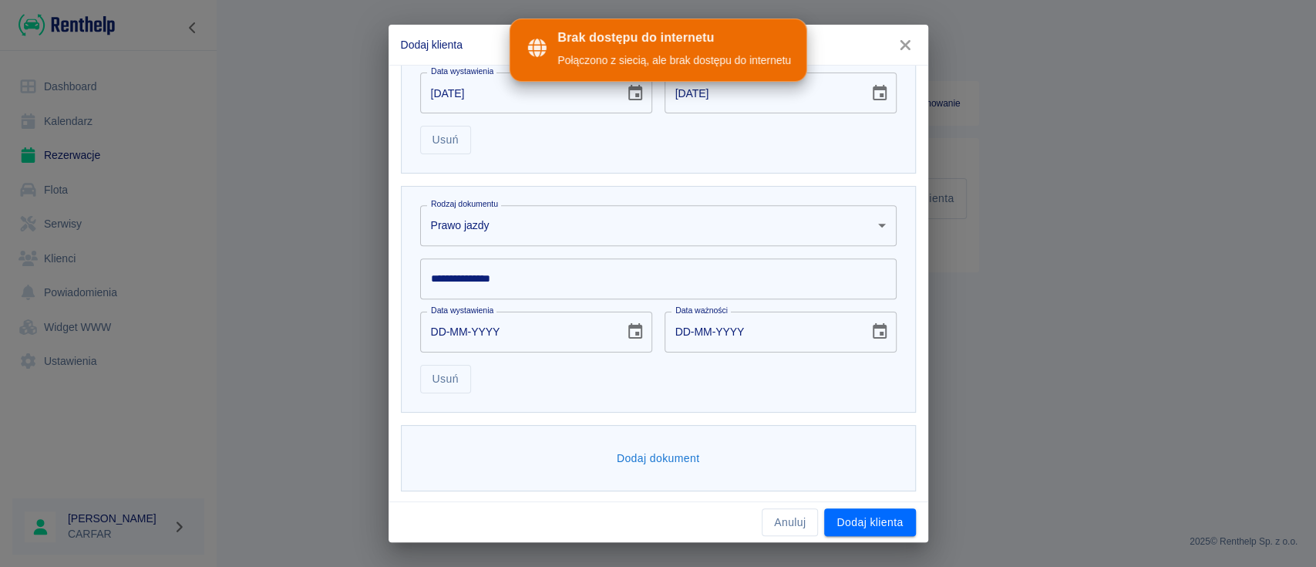
scroll to position [591, 0]
click at [621, 271] on input "**********" at bounding box center [658, 277] width 477 height 41
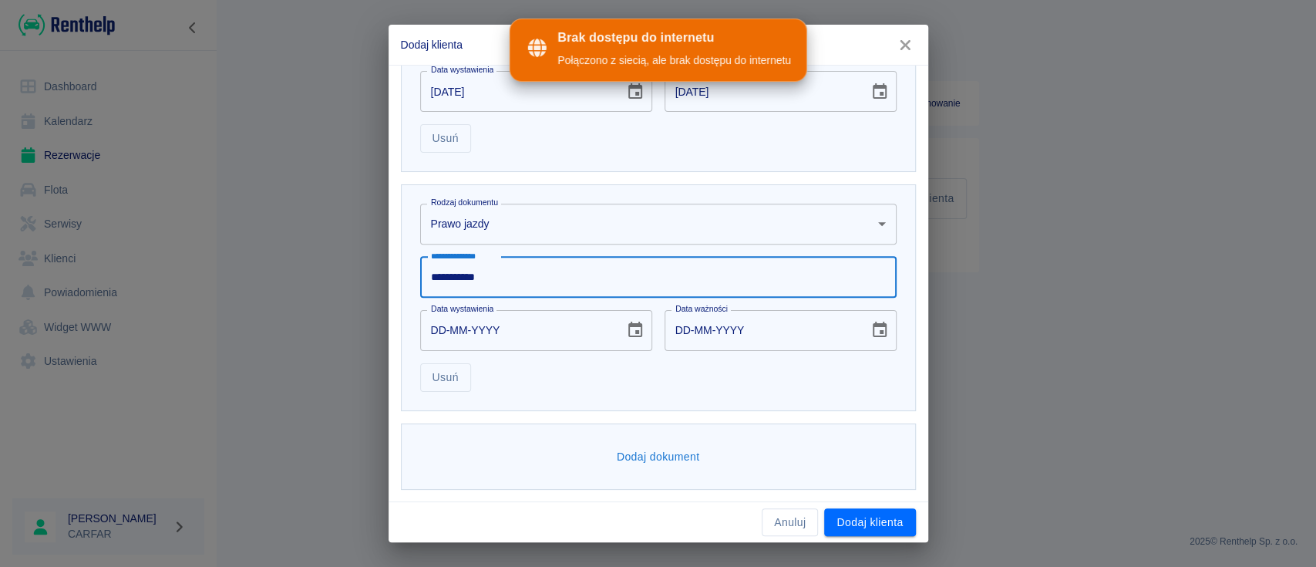
type input "**********"
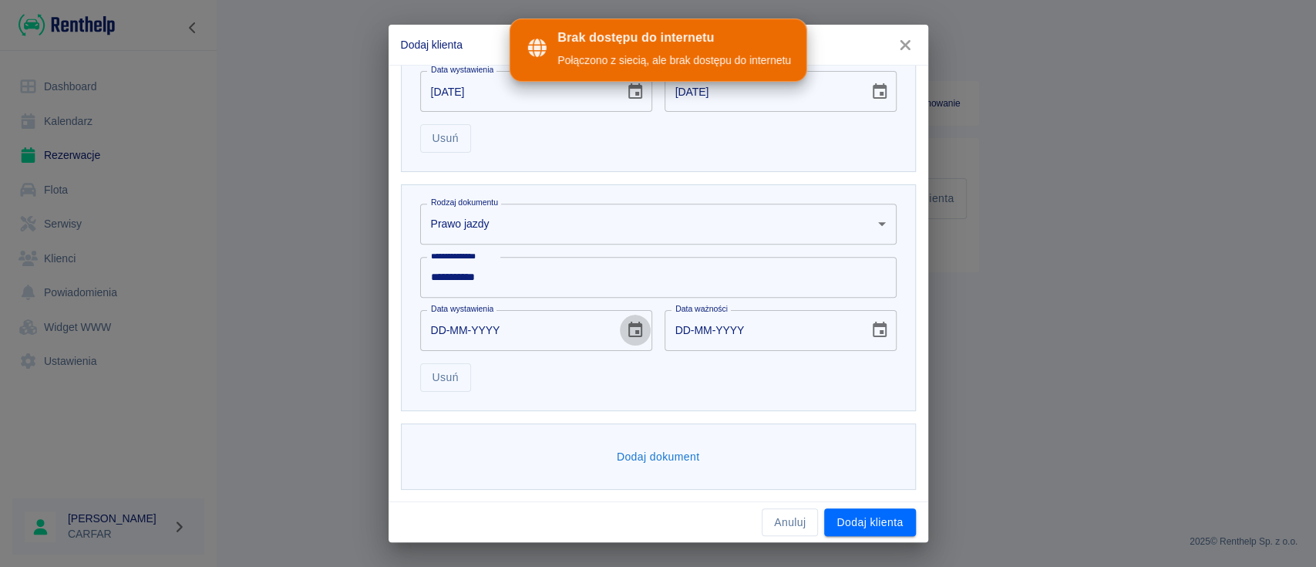
click at [629, 342] on button "Choose date" at bounding box center [635, 330] width 31 height 31
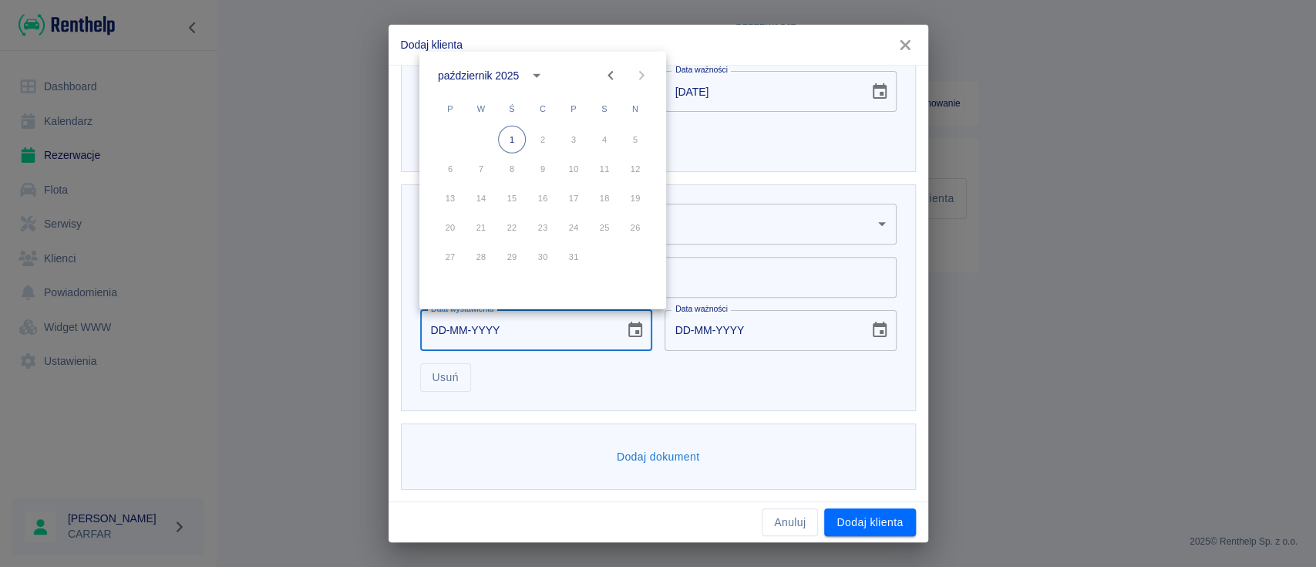
click at [511, 69] on div "październik 2025" at bounding box center [478, 75] width 81 height 16
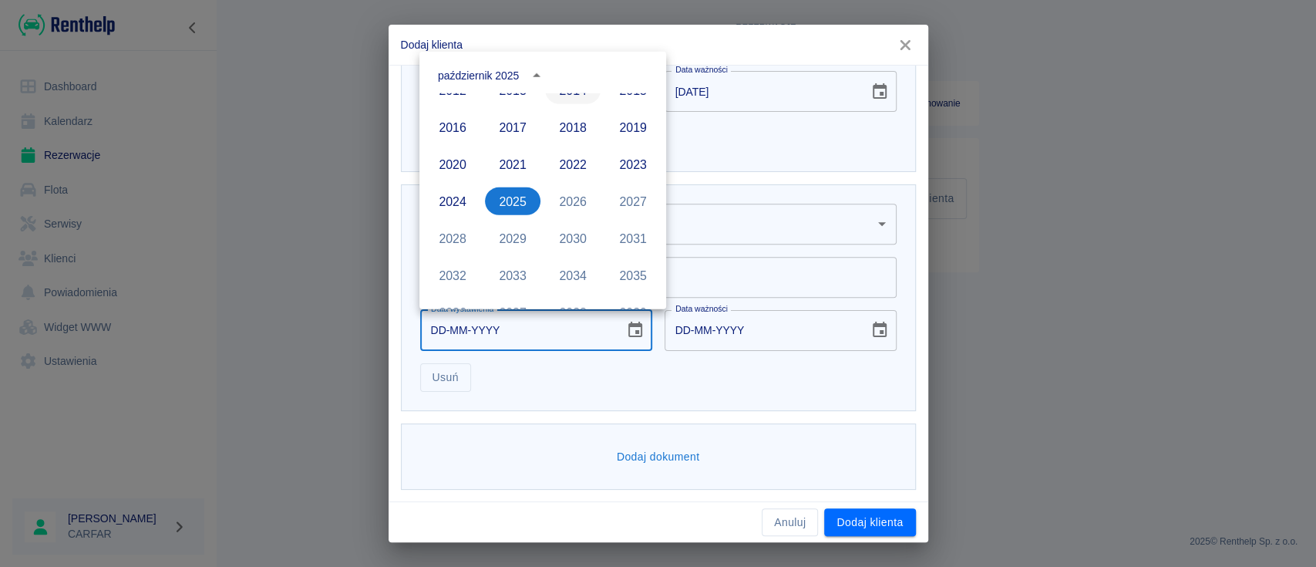
scroll to position [955, 0]
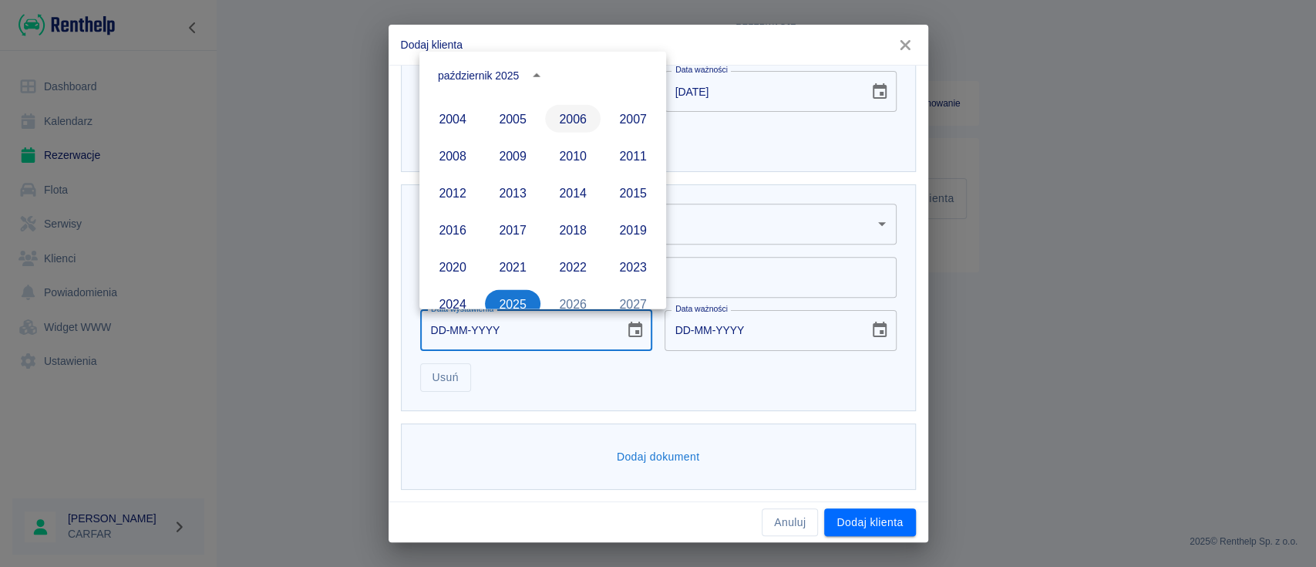
click at [561, 120] on button "2006" at bounding box center [573, 119] width 56 height 28
type input "01-10-2006"
type input "01-10-2016"
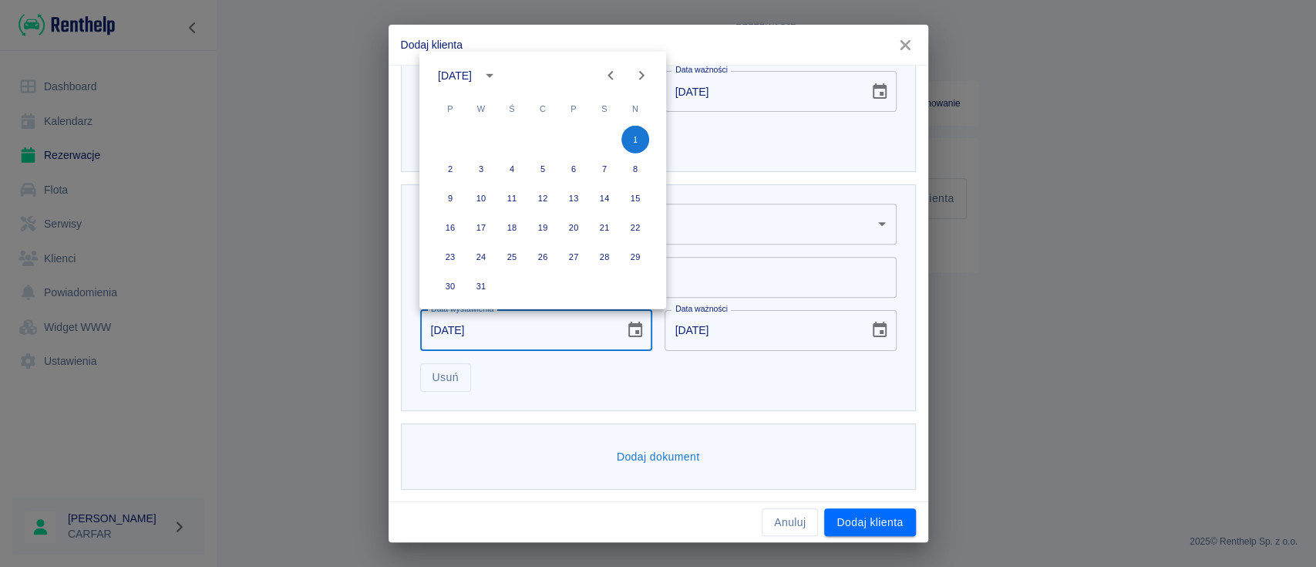
click at [610, 71] on icon "Previous month" at bounding box center [611, 75] width 19 height 19
click at [480, 163] on button "4" at bounding box center [481, 169] width 28 height 28
type input "04-07-2006"
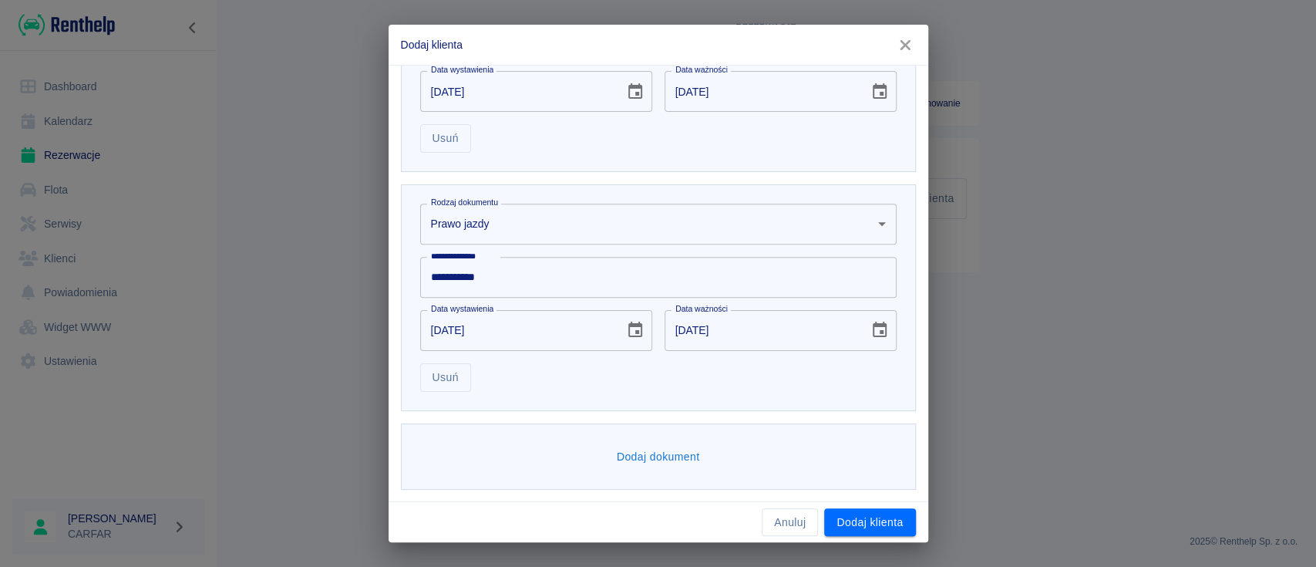
click at [871, 327] on icon "Choose date, selected date is 4 lip 2016" at bounding box center [880, 330] width 19 height 19
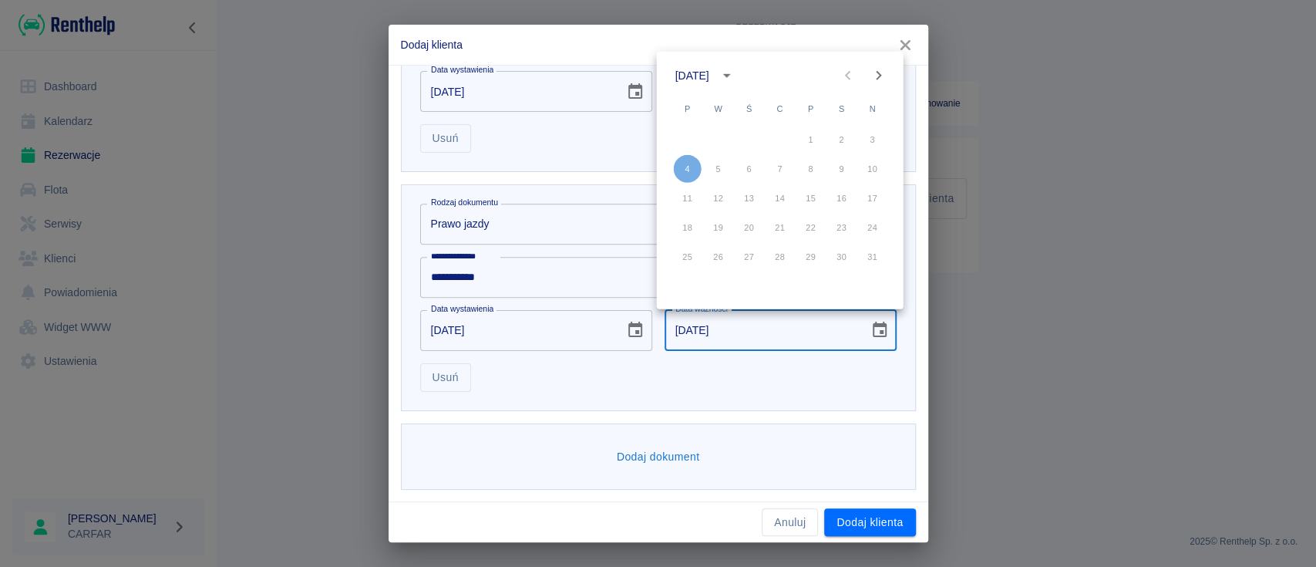
click at [709, 76] on div "lipiec 2016" at bounding box center [693, 75] width 34 height 16
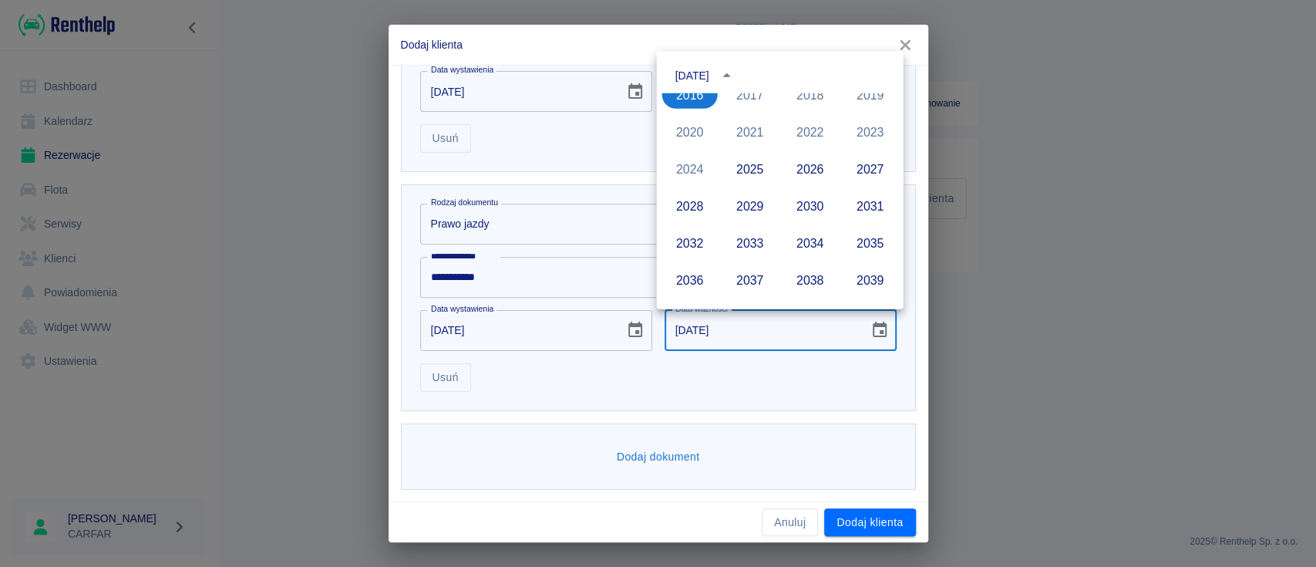
scroll to position [1121, 0]
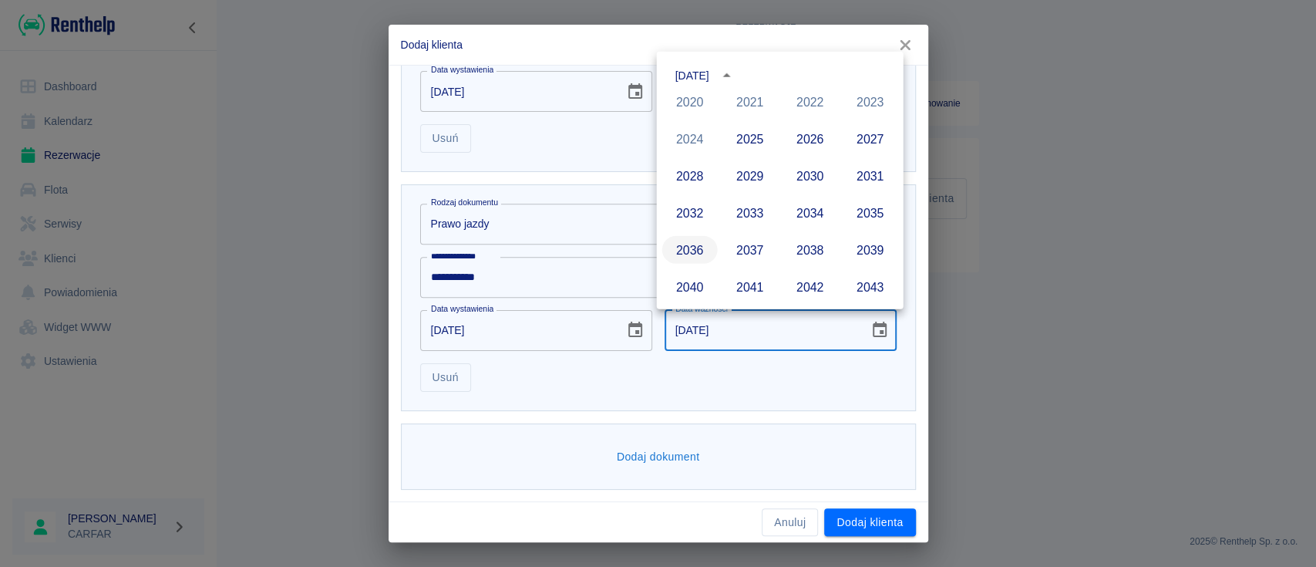
click at [690, 250] on button "2036" at bounding box center [690, 250] width 56 height 28
type input "04-07-2036"
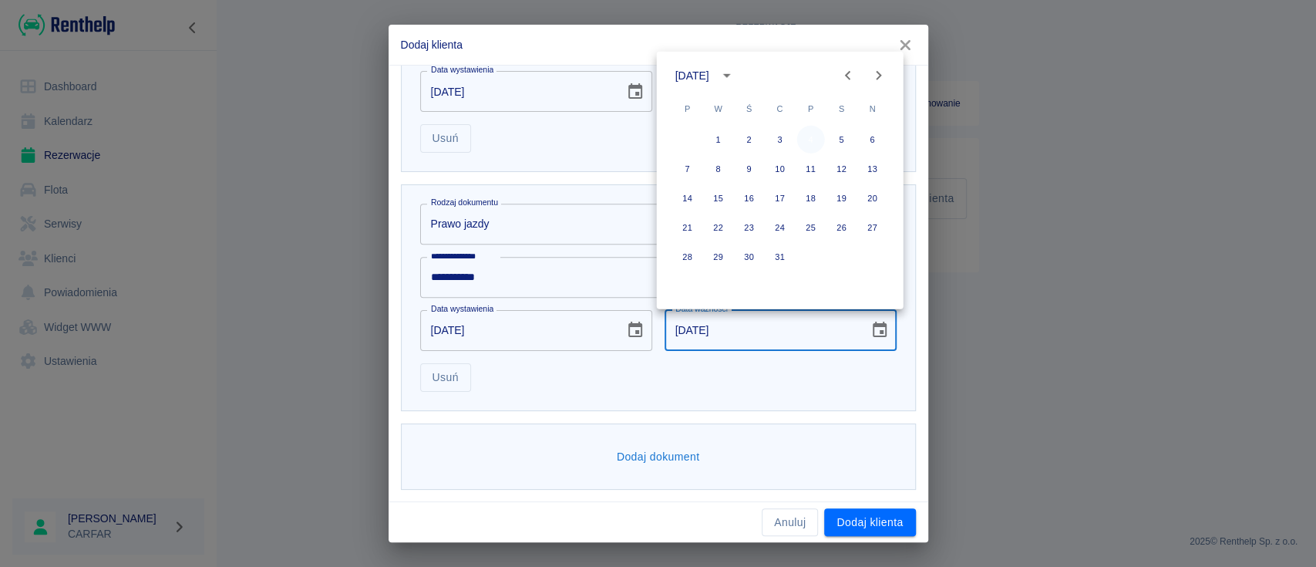
click at [814, 141] on button "4" at bounding box center [811, 140] width 28 height 28
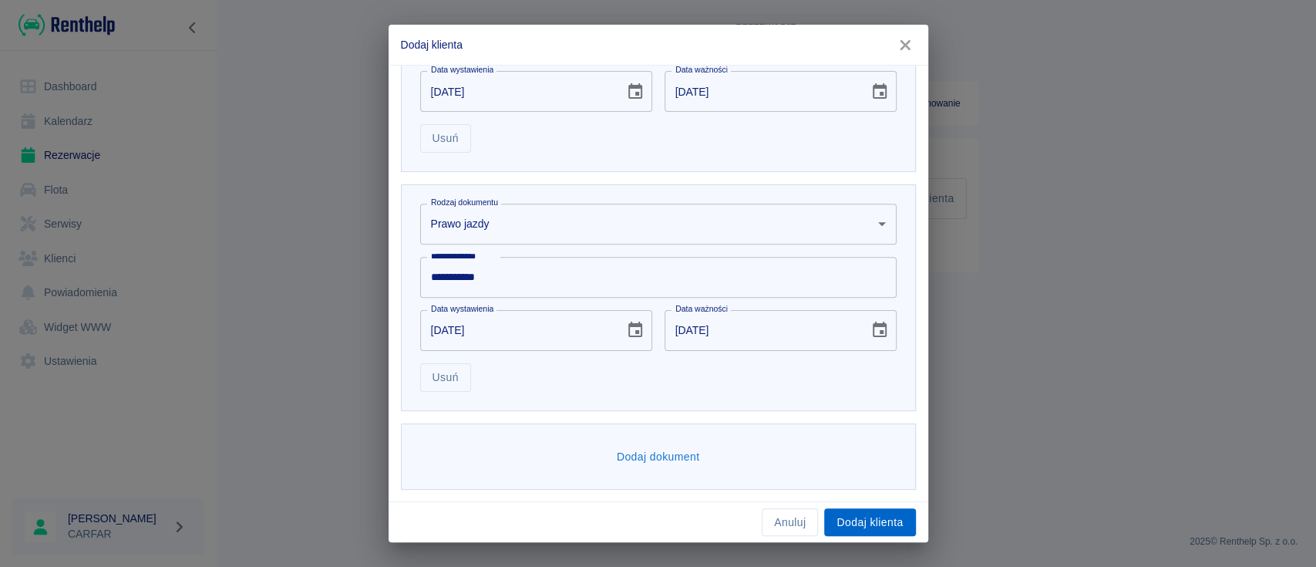
click at [855, 521] on button "Dodaj klienta" at bounding box center [869, 522] width 91 height 29
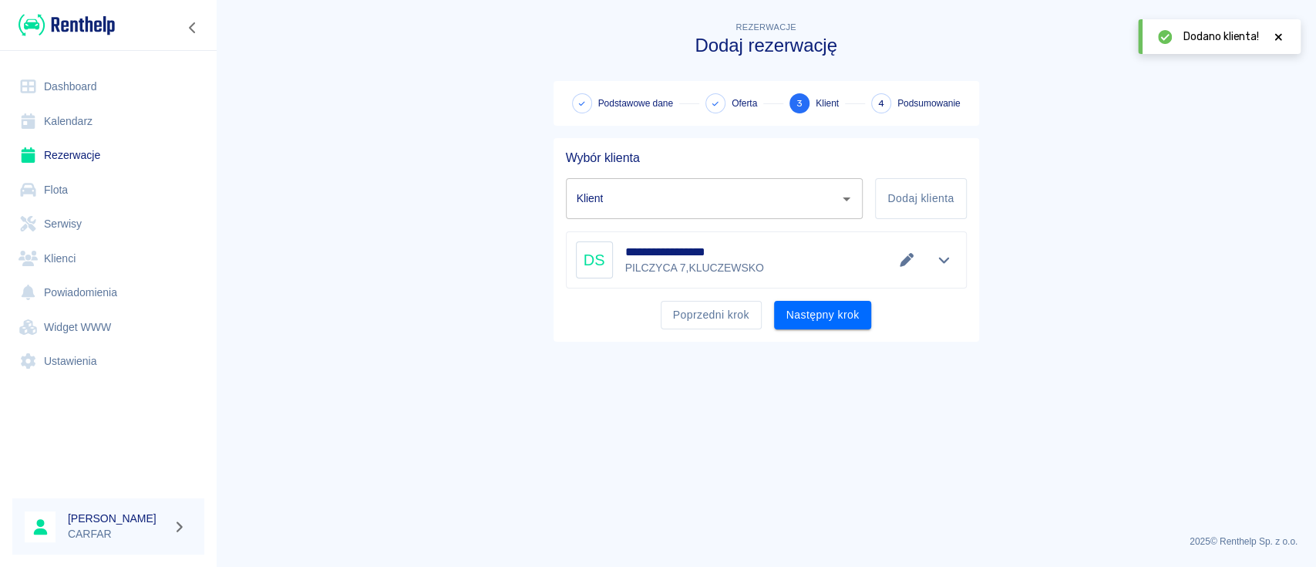
type input "DARIUSZ SZYMCZYK (+48790229945)"
click at [812, 314] on button "Następny krok" at bounding box center [823, 315] width 98 height 29
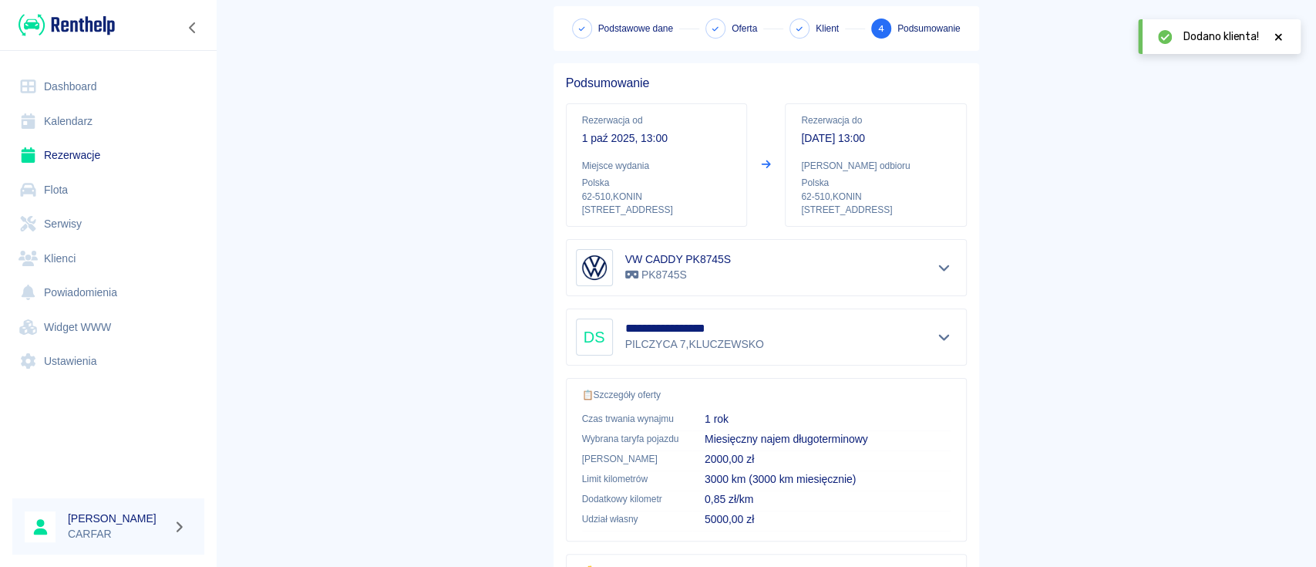
scroll to position [286, 0]
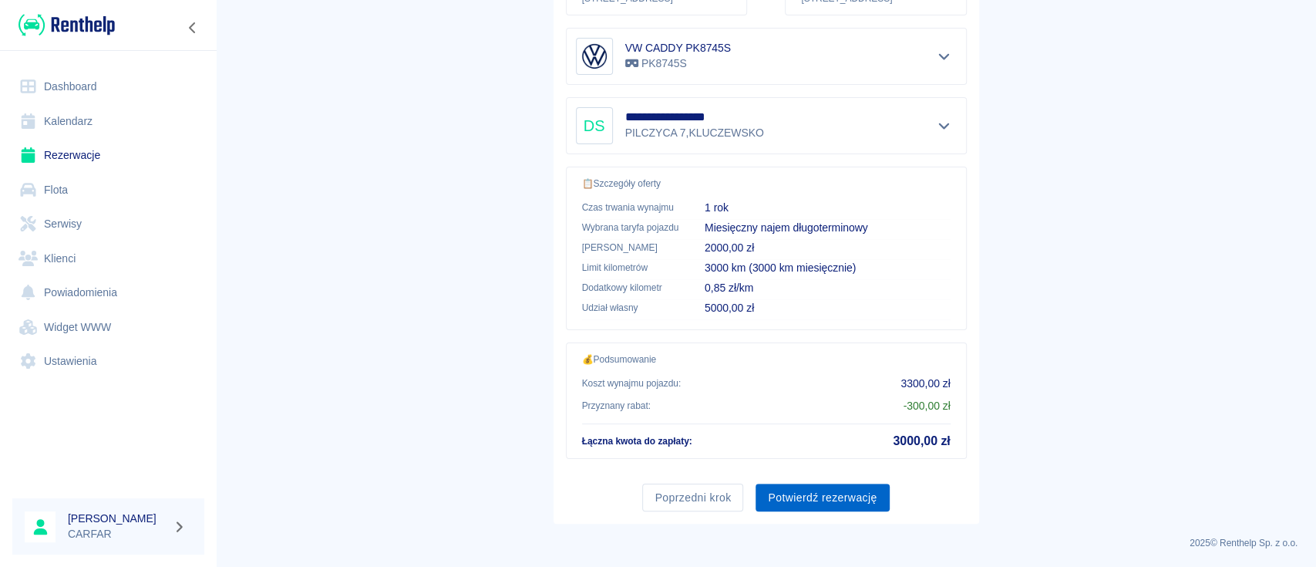
click at [848, 494] on button "Potwierdź rezerwację" at bounding box center [822, 498] width 133 height 29
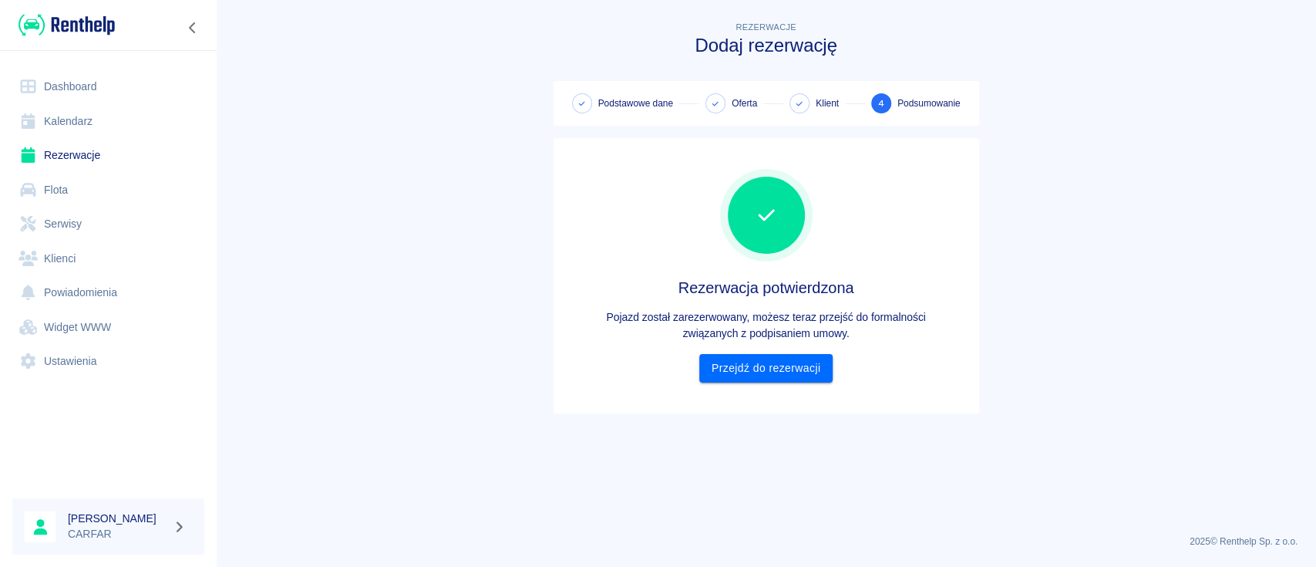
scroll to position [0, 0]
click at [777, 376] on link "Przejdź do rezerwacji" at bounding box center [765, 368] width 133 height 29
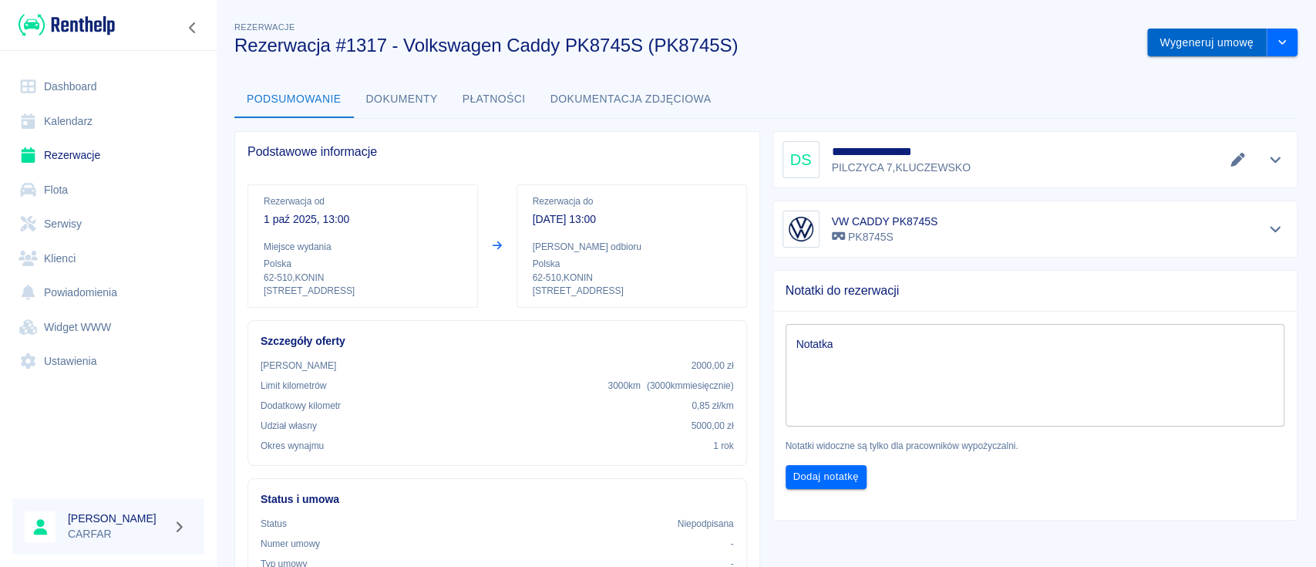
click at [1160, 38] on button "Wygeneruj umowę" at bounding box center [1207, 43] width 120 height 29
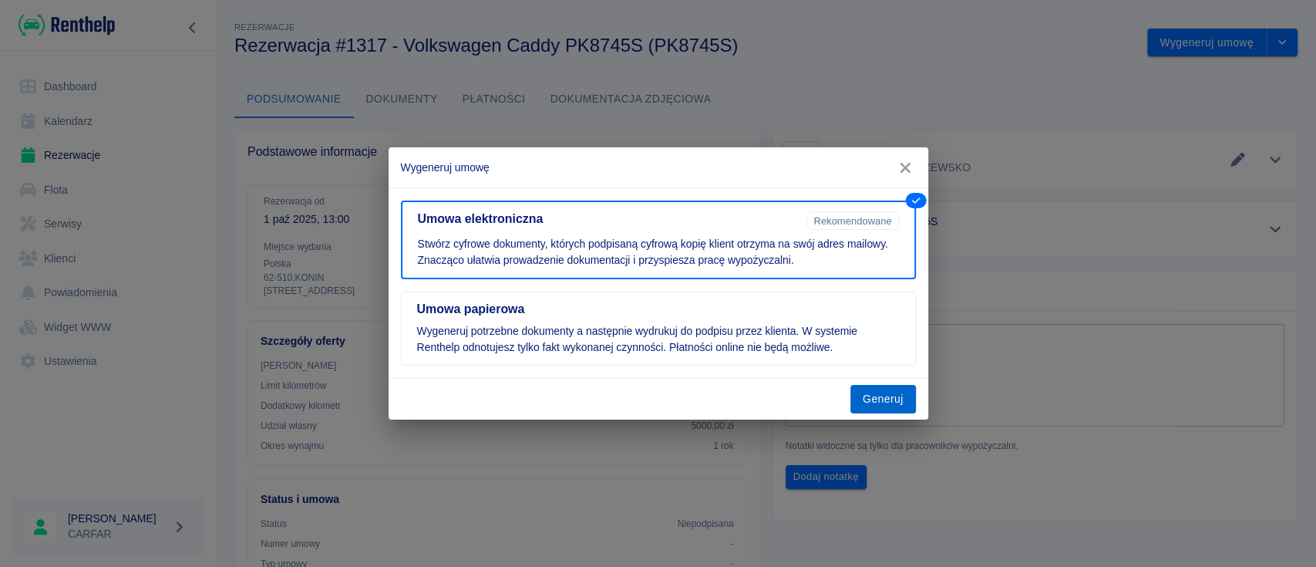
click at [880, 397] on button "Generuj" at bounding box center [884, 399] width 66 height 29
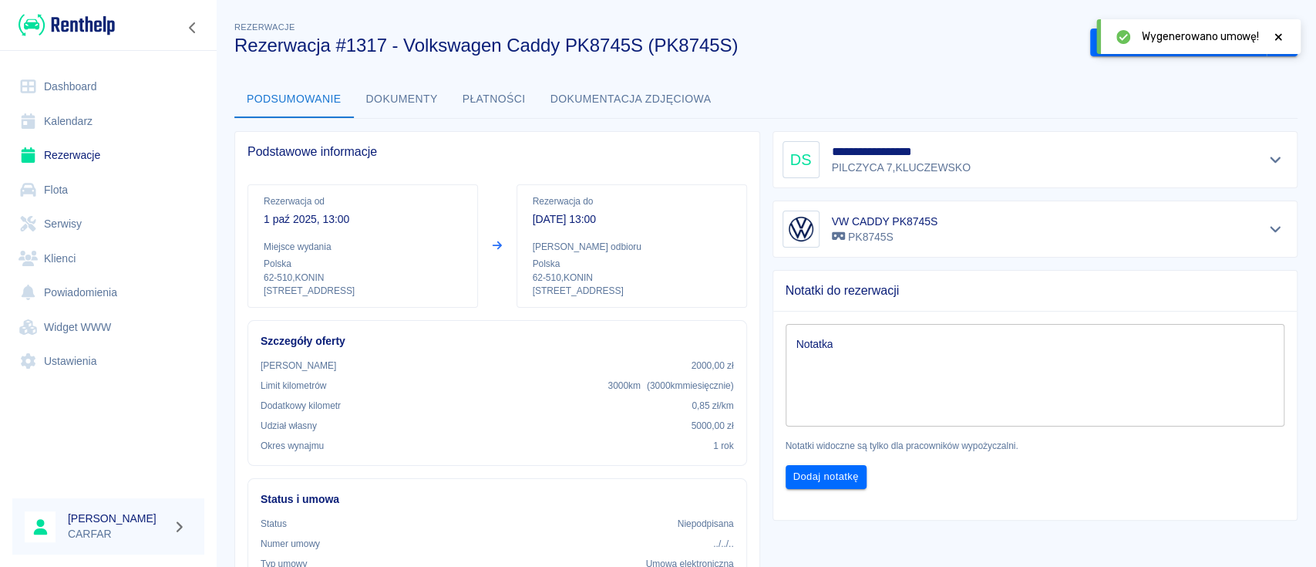
click at [1169, 135] on div "**********" at bounding box center [1036, 159] width 526 height 57
click at [1280, 37] on icon at bounding box center [1279, 37] width 14 height 11
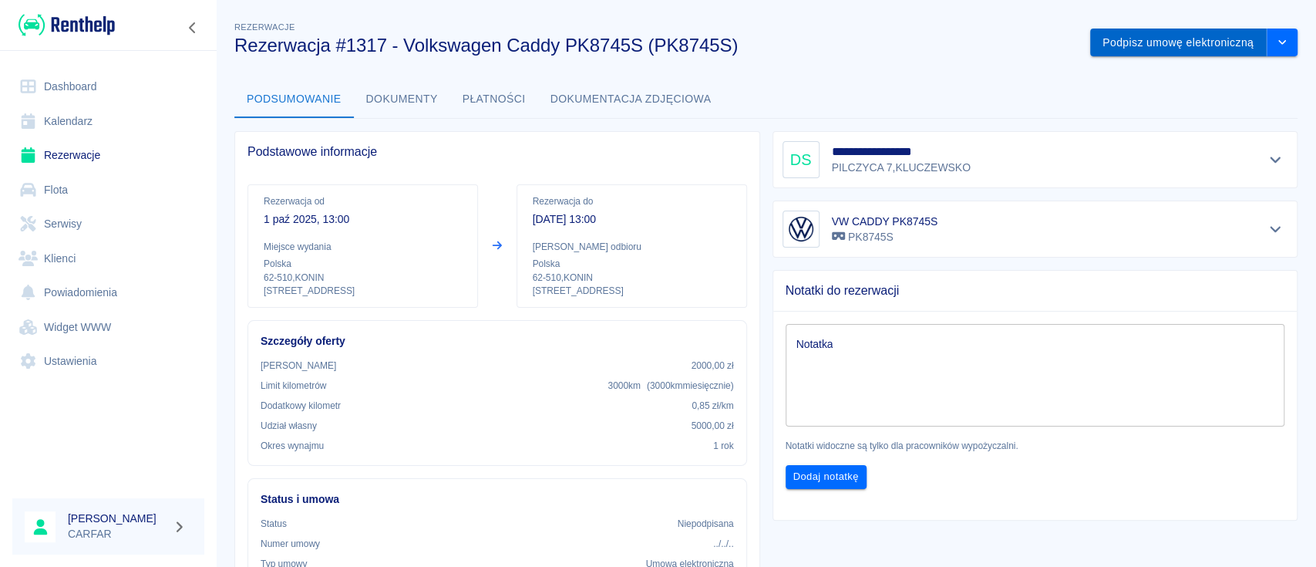
click at [1178, 40] on button "Podpisz umowę elektroniczną" at bounding box center [1178, 43] width 177 height 29
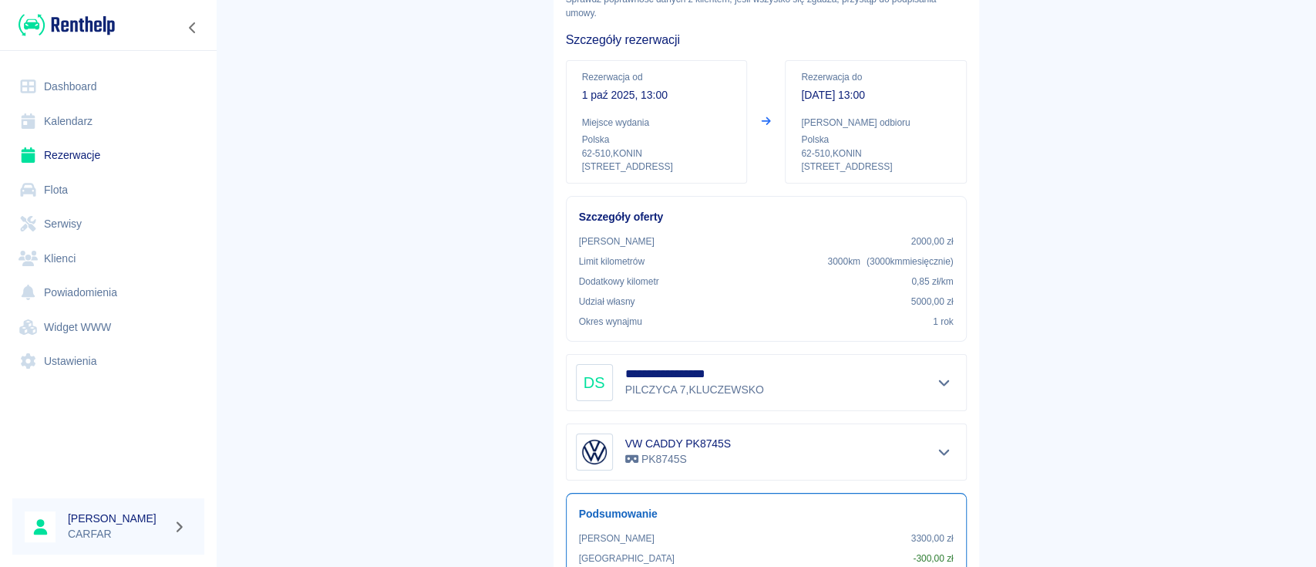
scroll to position [244, 0]
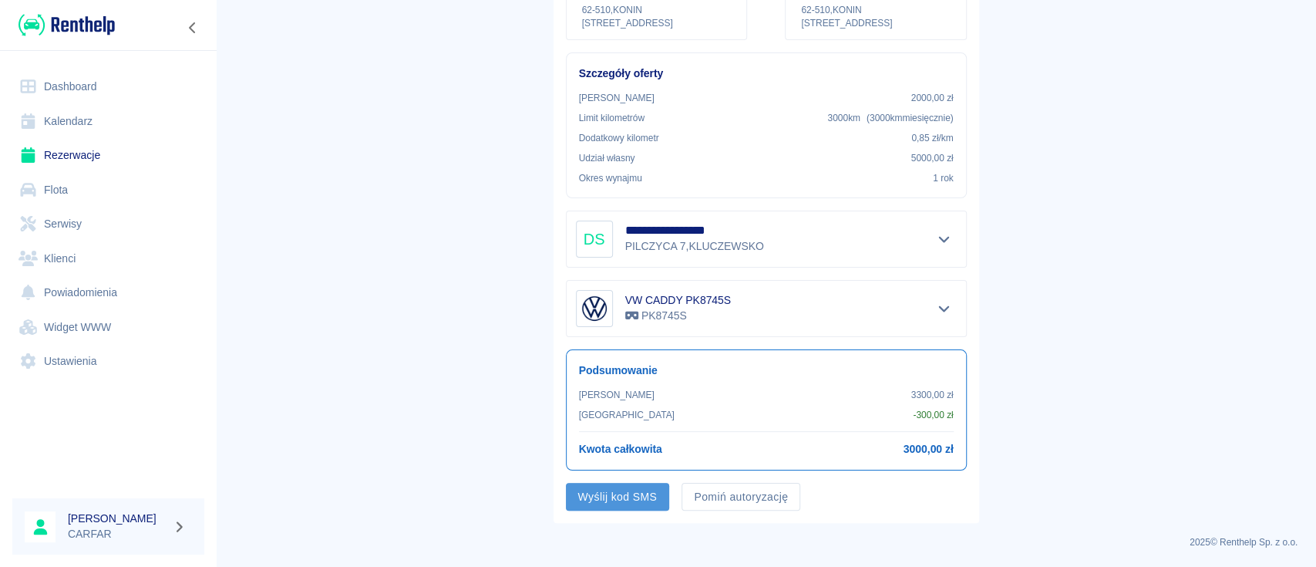
click at [629, 490] on button "Wyślij kod SMS" at bounding box center [618, 497] width 104 height 29
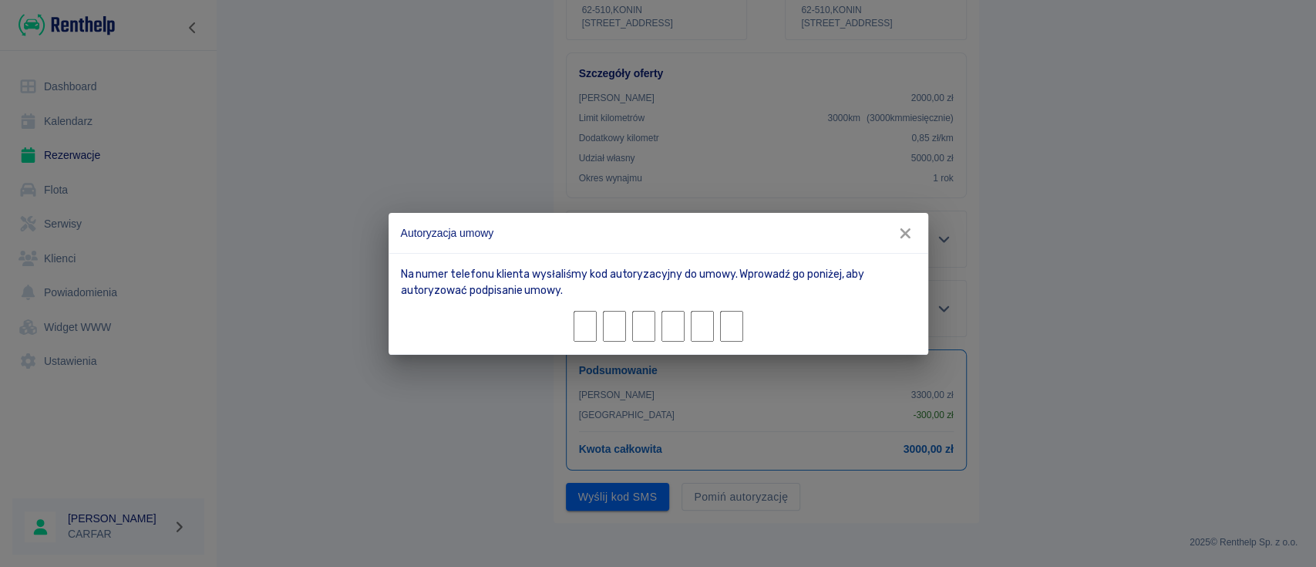
click at [581, 324] on input "Character 1." at bounding box center [585, 326] width 23 height 31
type input "4"
type input "7"
type input "6"
type input "3"
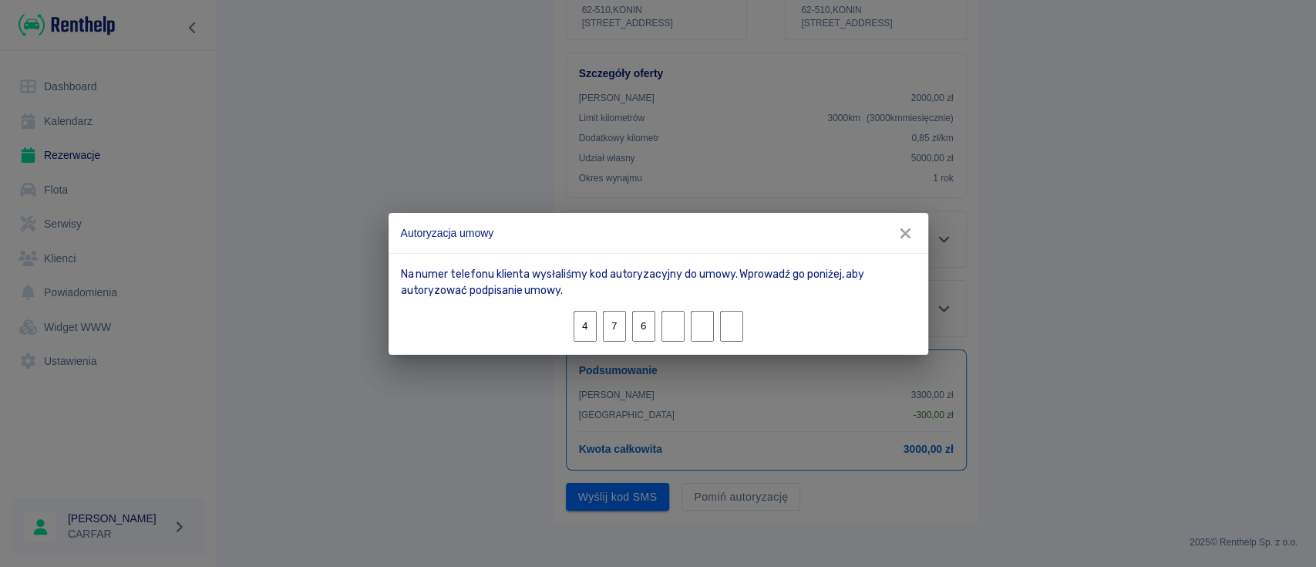
type input "2"
type input "0"
type input "8"
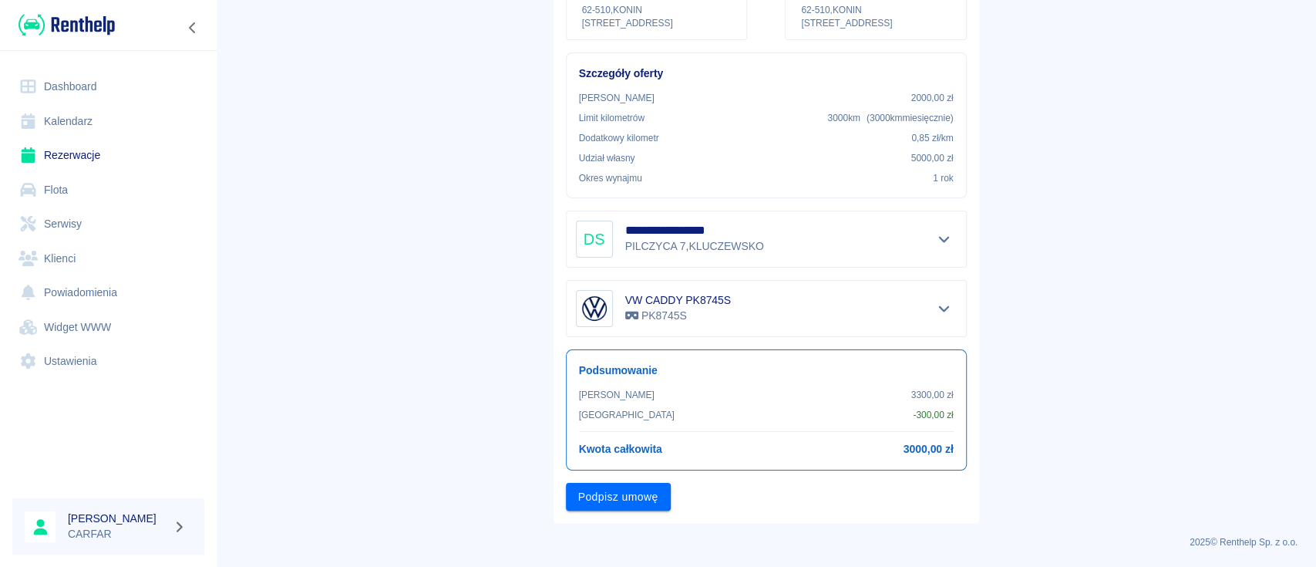
click at [612, 487] on button "Podpisz umowę" at bounding box center [618, 497] width 105 height 29
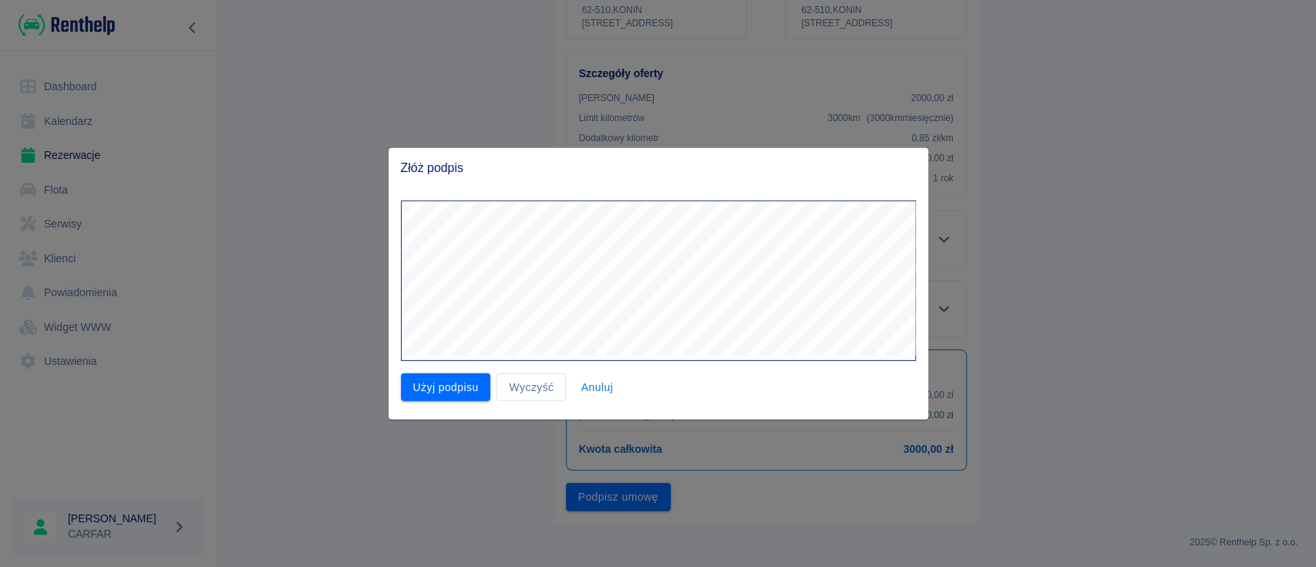
click at [593, 393] on button "Anuluj" at bounding box center [596, 386] width 49 height 29
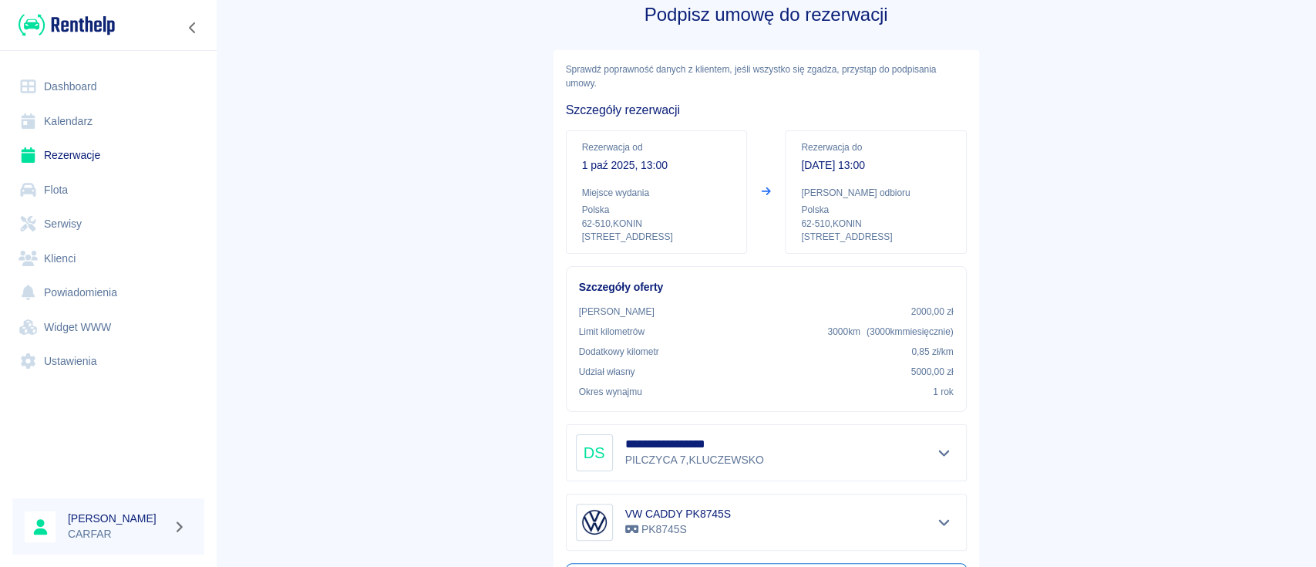
scroll to position [0, 0]
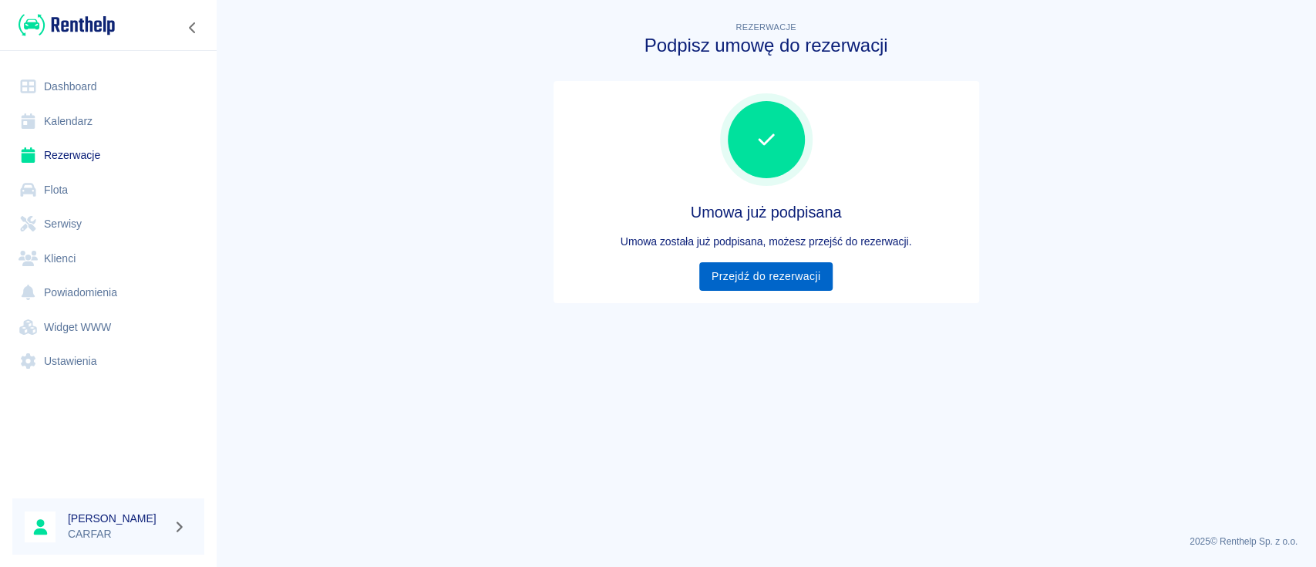
click at [818, 287] on link "Przejdź do rezerwacji" at bounding box center [765, 276] width 133 height 29
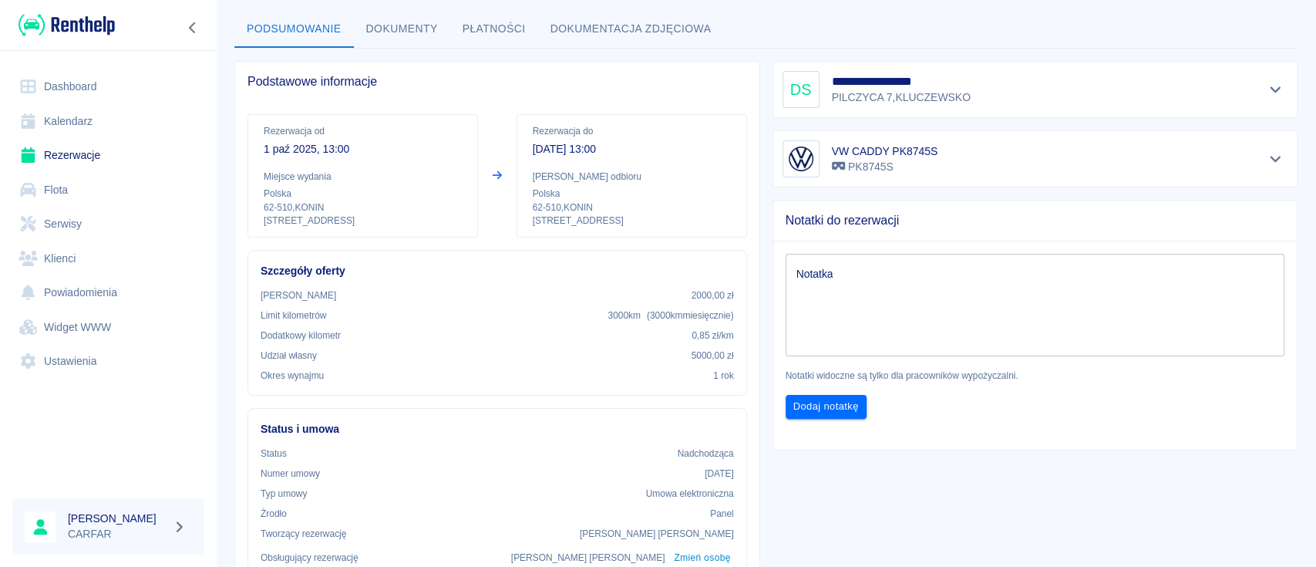
scroll to position [103, 0]
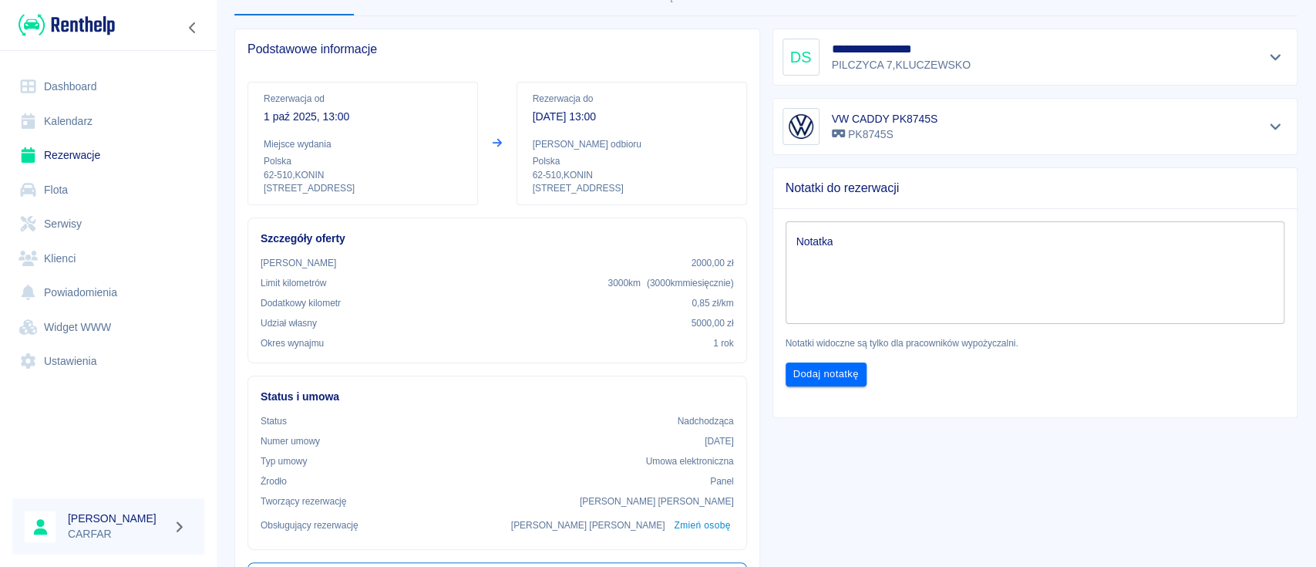
click at [900, 279] on textarea "Notatka" at bounding box center [1036, 272] width 478 height 77
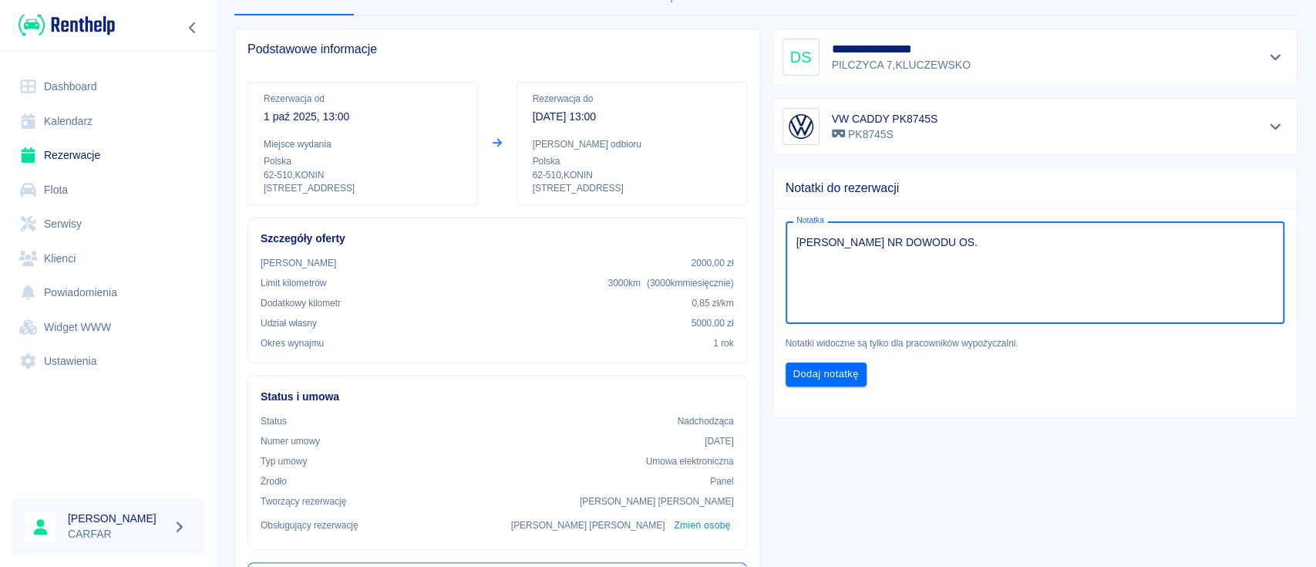
click at [797, 246] on textarea "[PERSON_NAME] NR DOWODU OS." at bounding box center [1036, 272] width 478 height 77
click at [1095, 248] on textarea "ODBIÓR POJAZDU [PERSON_NAME] NR DOWODU OS." at bounding box center [1036, 272] width 478 height 77
type textarea "ODBIÓR POJAZDU [PERSON_NAME] NR DOWODU OS. CGA197382"
click at [843, 361] on div "Dodaj notatkę" at bounding box center [1029, 368] width 512 height 36
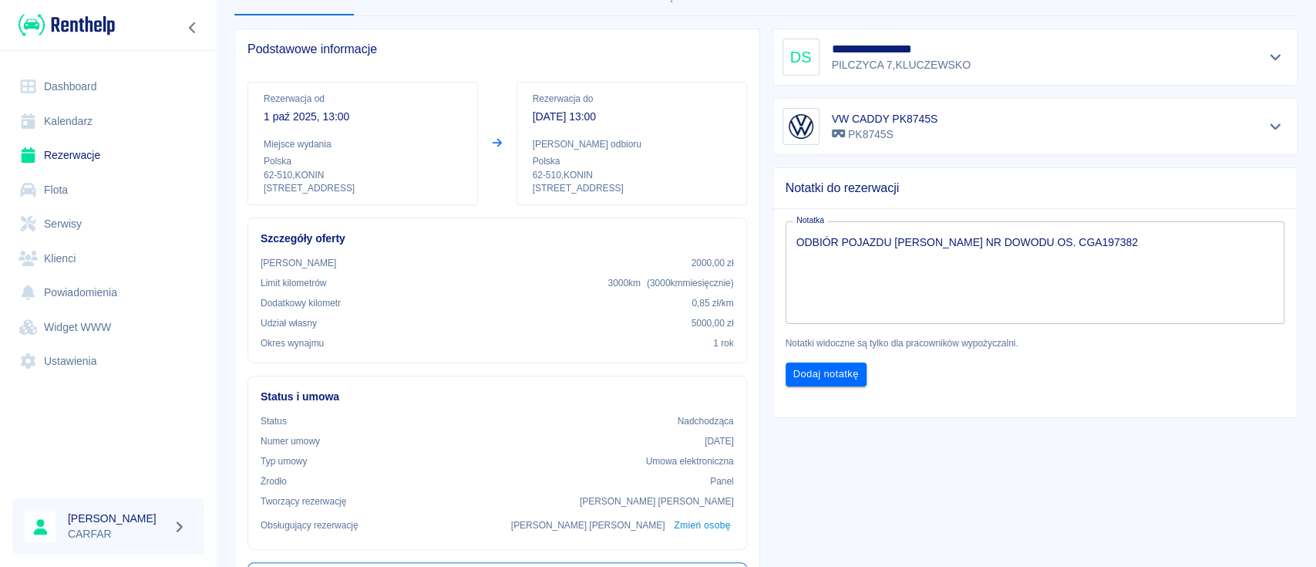
scroll to position [0, 0]
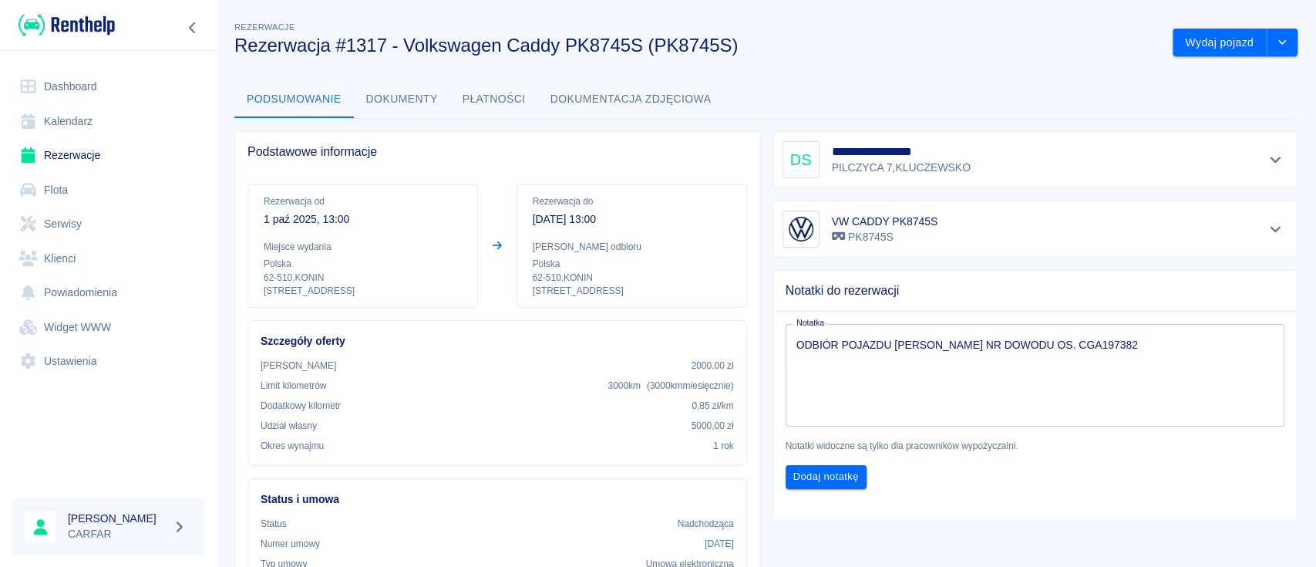
click at [1214, 25] on div "Wydaj pojazd" at bounding box center [1229, 36] width 137 height 41
click at [1217, 36] on button "Wydaj pojazd" at bounding box center [1220, 43] width 94 height 29
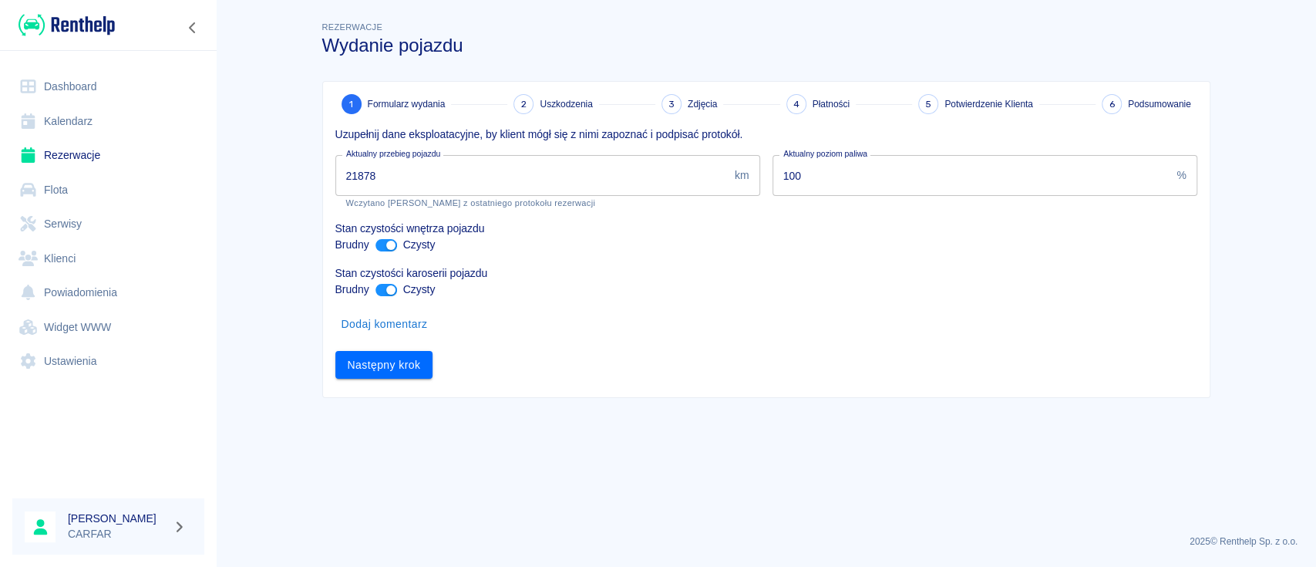
click at [844, 257] on div "Stan czystości karoserii pojazdu Brudny Czysty" at bounding box center [760, 275] width 875 height 45
click at [420, 178] on input "21878" at bounding box center [531, 175] width 393 height 41
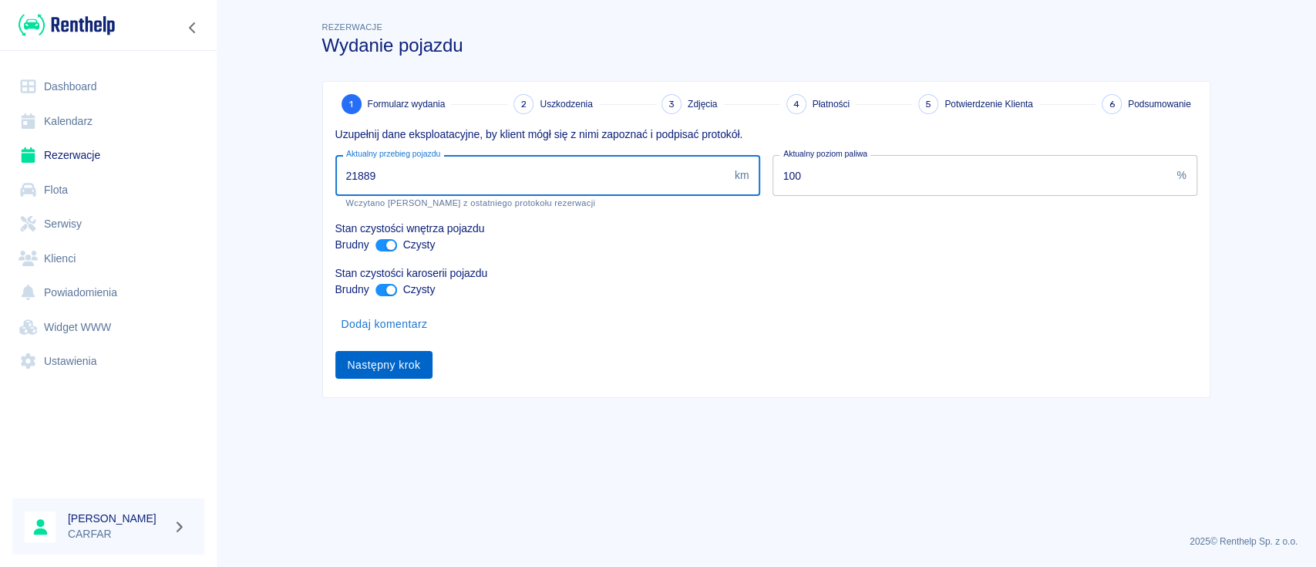
type input "21889"
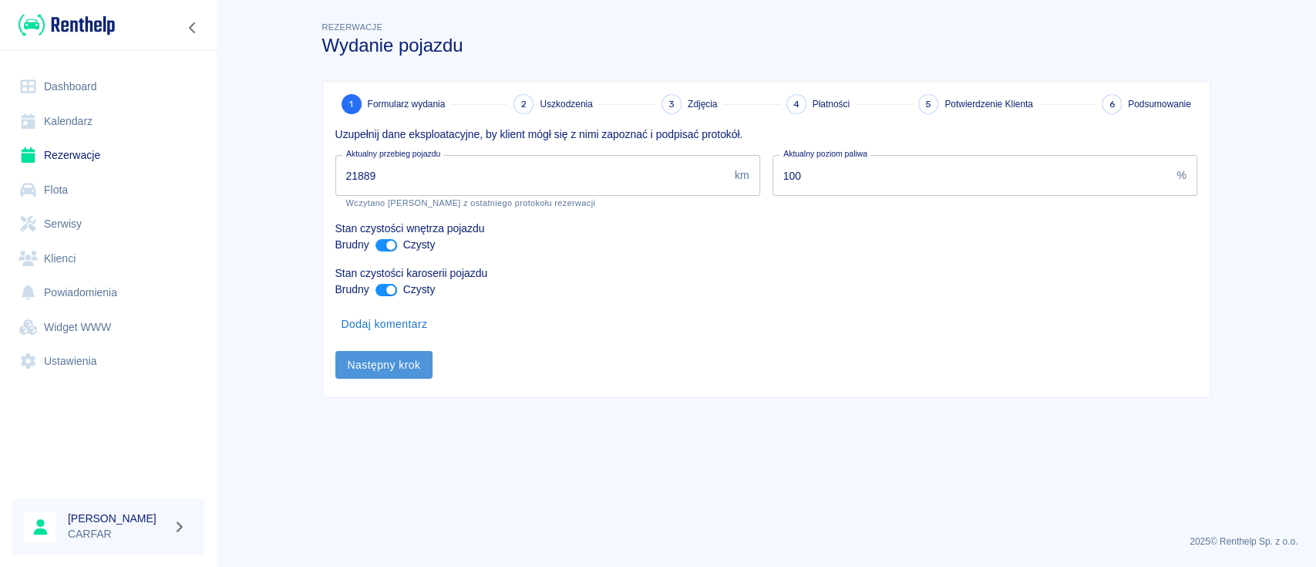
click at [368, 354] on button "Następny krok" at bounding box center [384, 365] width 98 height 29
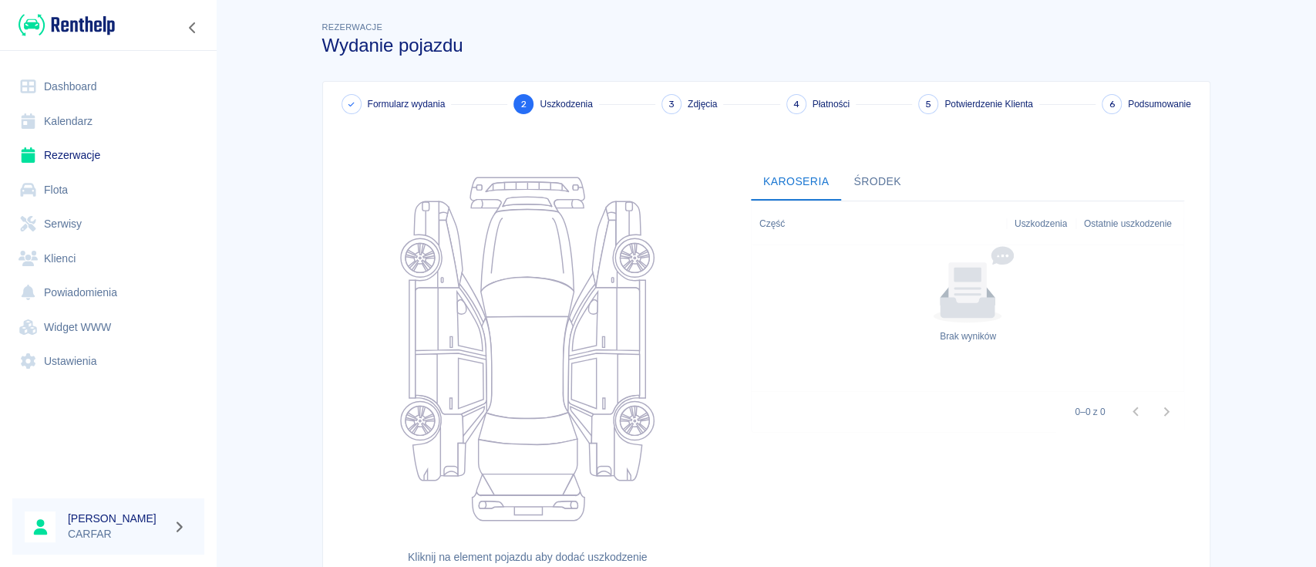
click at [669, 104] on span "3" at bounding box center [672, 104] width 6 height 16
click at [67, 79] on link "Dashboard" at bounding box center [108, 86] width 192 height 35
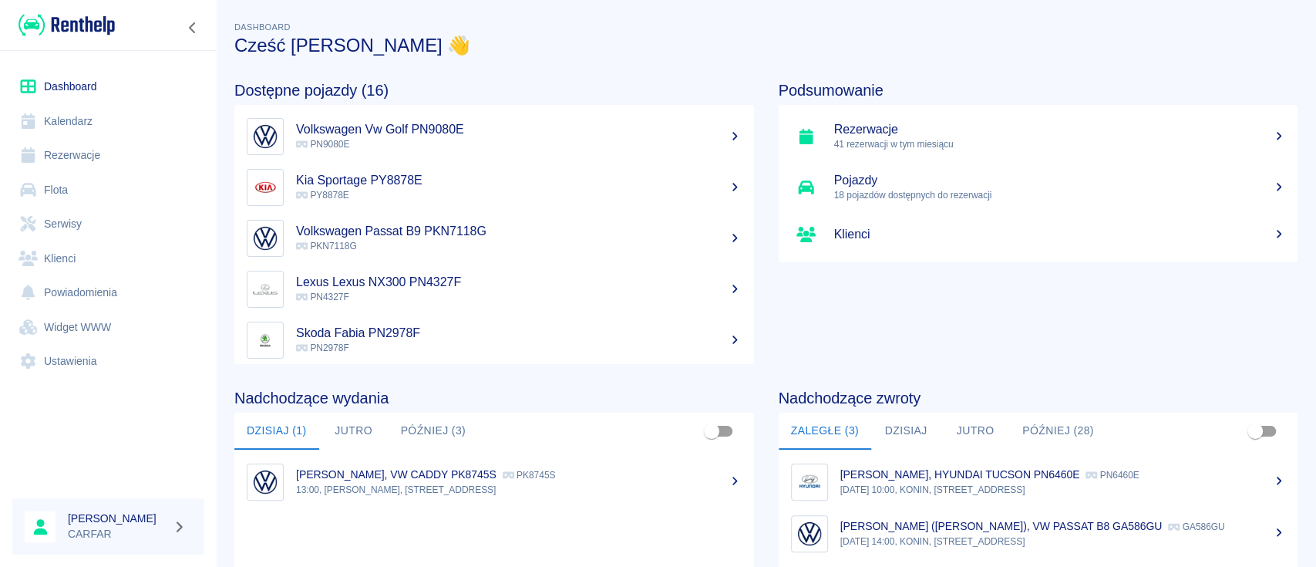
scroll to position [237, 0]
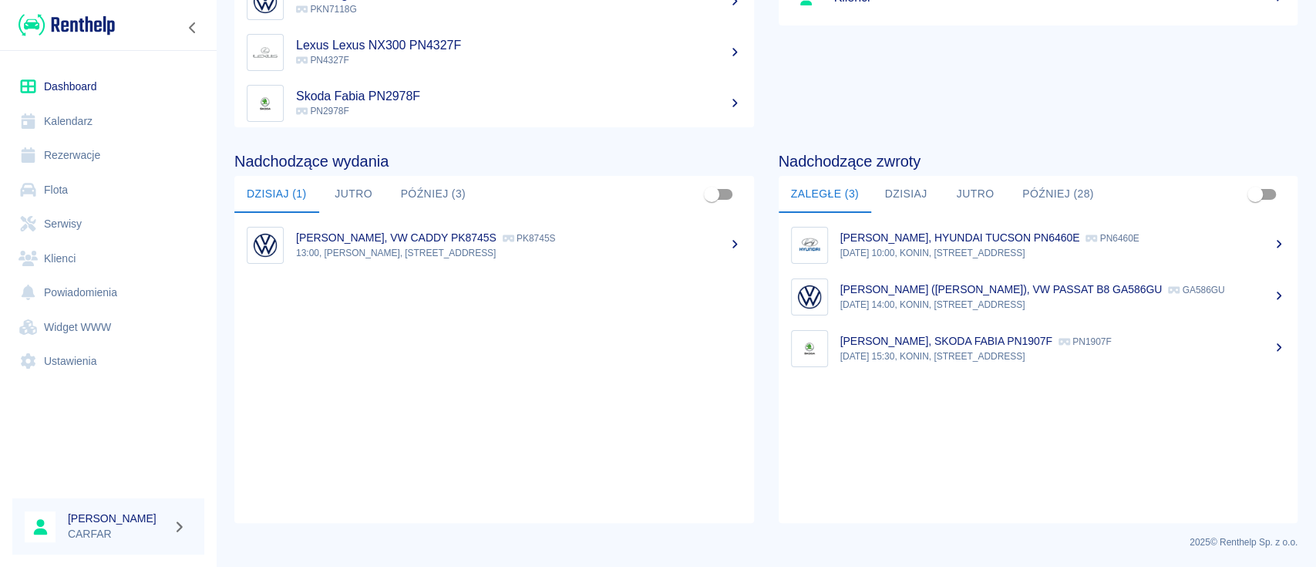
click at [1026, 500] on ul "[PERSON_NAME], HYUNDAI TUCSON PN6460E PN6460E [DATE] 10:00, KONIN, Kolejowa 1C …" at bounding box center [1039, 368] width 520 height 310
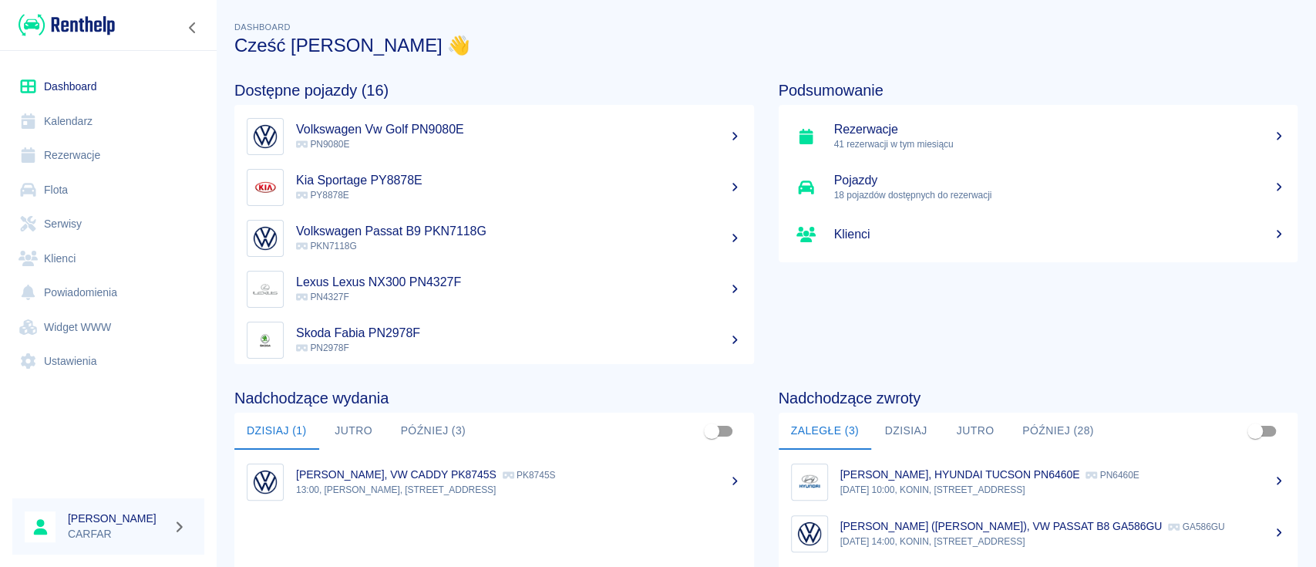
click at [488, 496] on p "13:00, [PERSON_NAME], [STREET_ADDRESS]" at bounding box center [519, 490] width 446 height 14
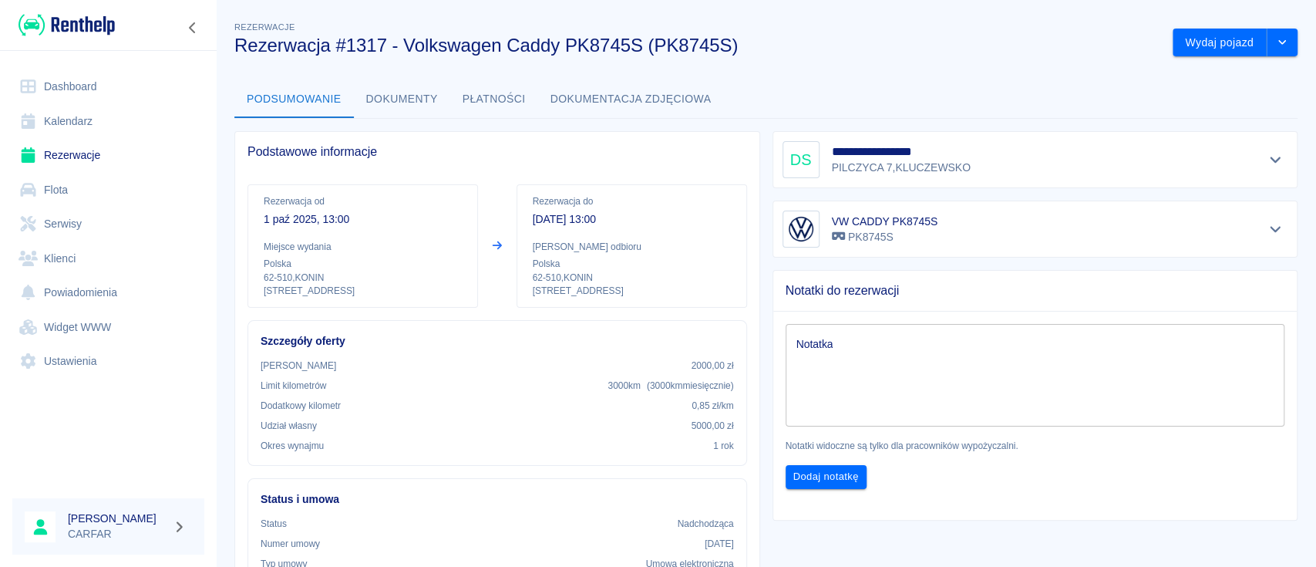
click at [1282, 40] on div "**********" at bounding box center [766, 497] width 1100 height 982
click at [400, 101] on button "Dokumenty" at bounding box center [402, 99] width 96 height 37
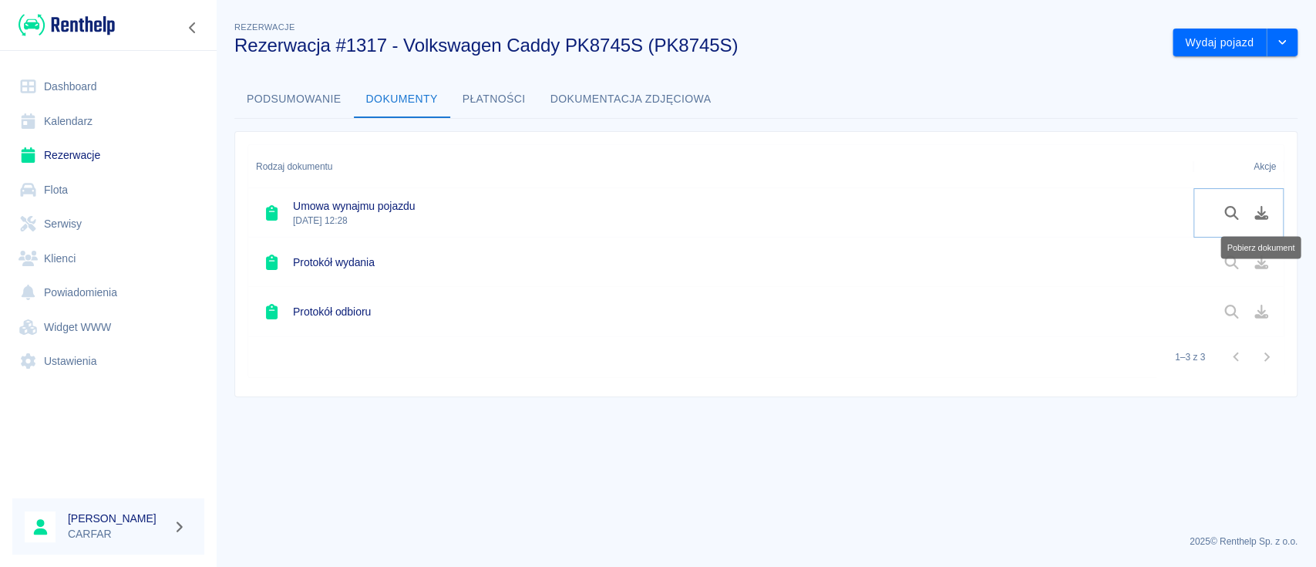
click at [1269, 216] on icon "Pobierz dokument" at bounding box center [1262, 213] width 18 height 14
